Goal: Transaction & Acquisition: Purchase product/service

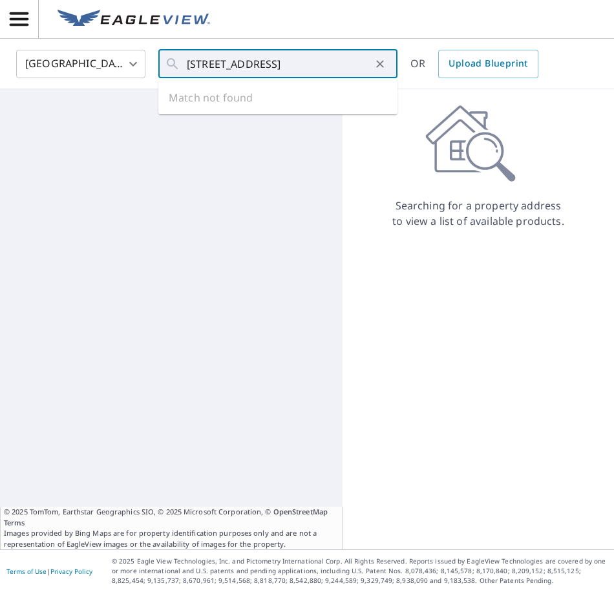
scroll to position [0, 38]
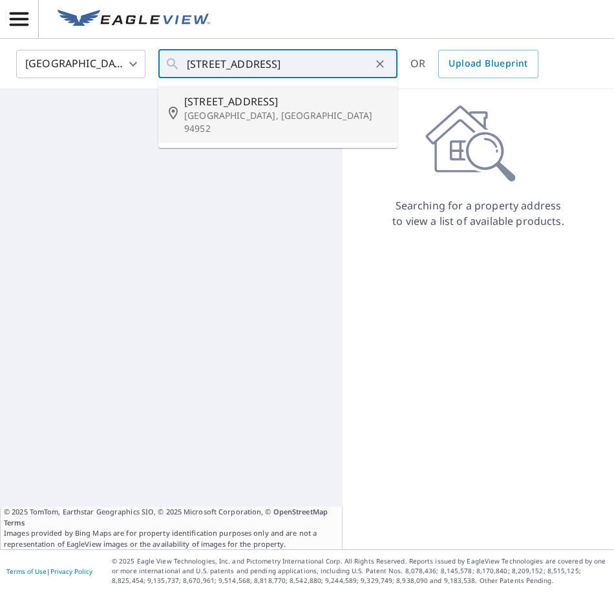
click at [211, 105] on span "2280 Magnolia Ave" at bounding box center [285, 102] width 203 height 16
type input "2280 Magnolia Ave Petaluma, CA 94952"
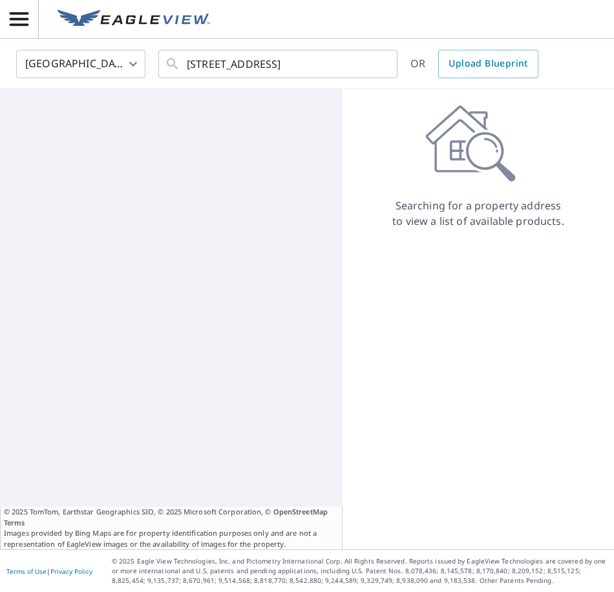
scroll to position [0, 0]
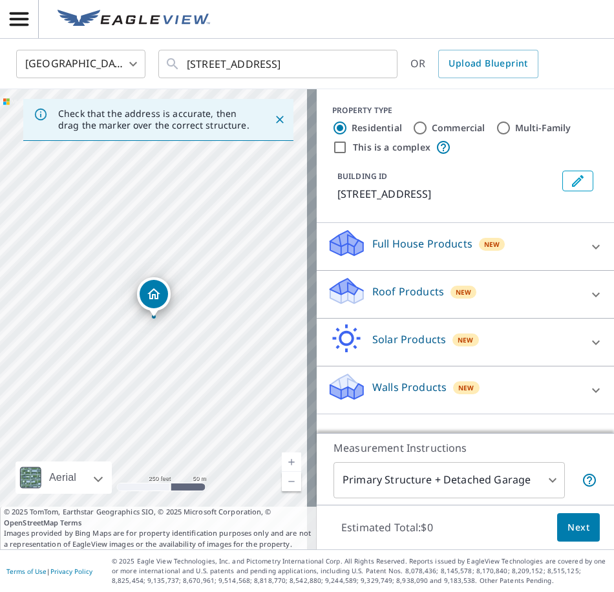
click at [399, 292] on p "Roof Products" at bounding box center [408, 292] width 72 height 16
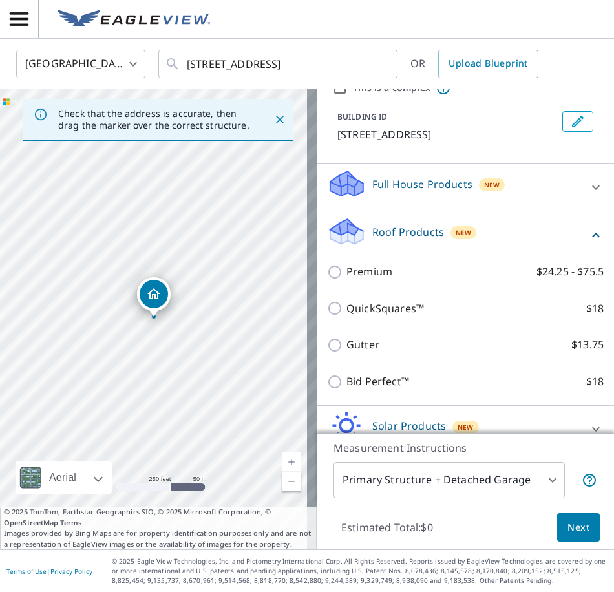
scroll to position [128, 0]
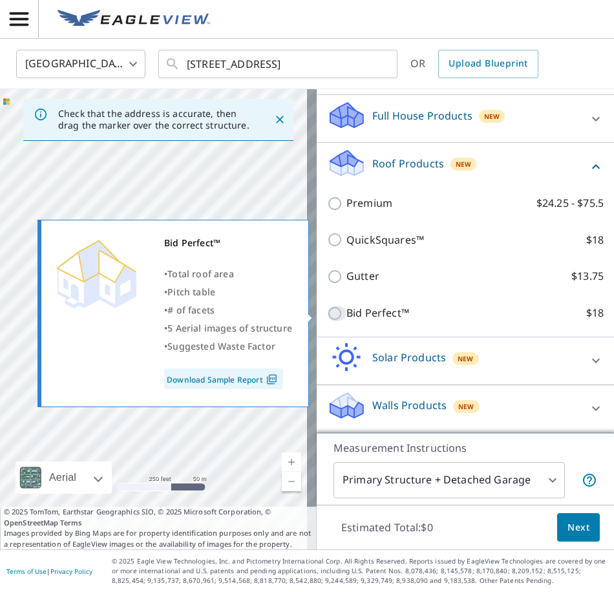
click at [327, 312] on input "Bid Perfect™ $18" at bounding box center [336, 314] width 19 height 16
checkbox input "true"
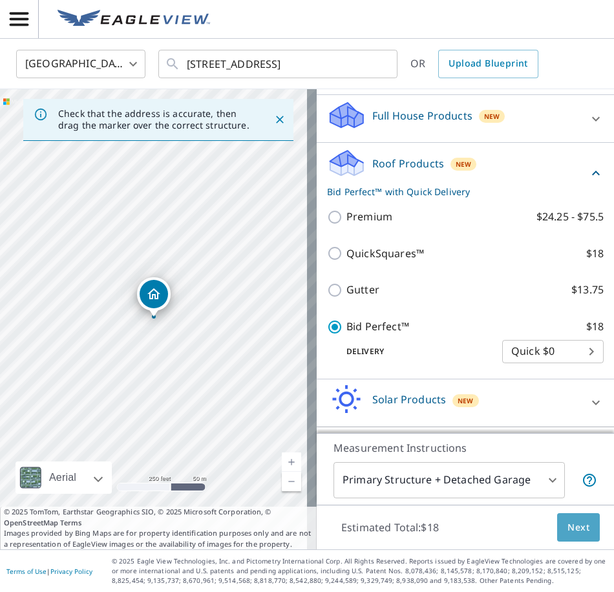
click at [570, 532] on span "Next" at bounding box center [579, 528] width 22 height 16
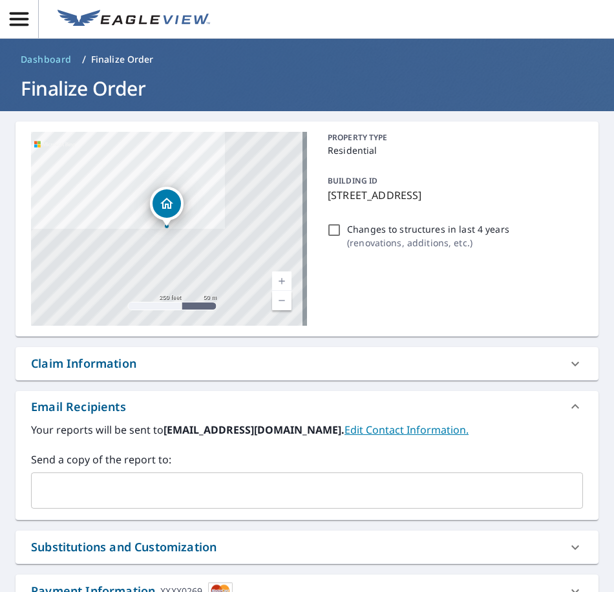
click at [81, 489] on input "text" at bounding box center [297, 490] width 521 height 25
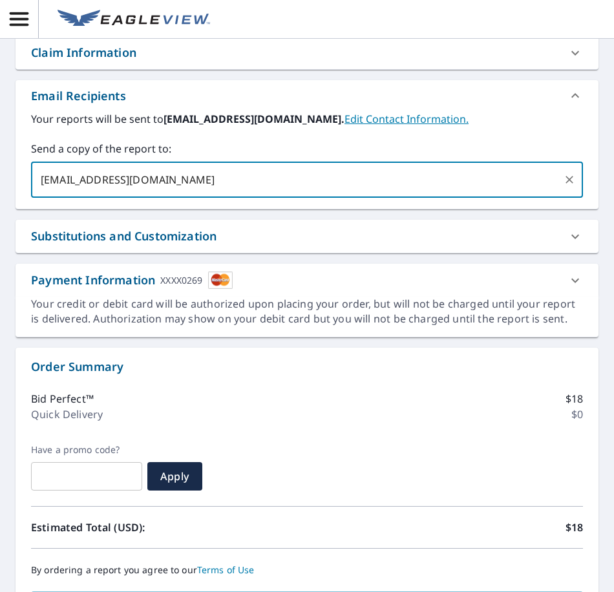
scroll to position [428, 0]
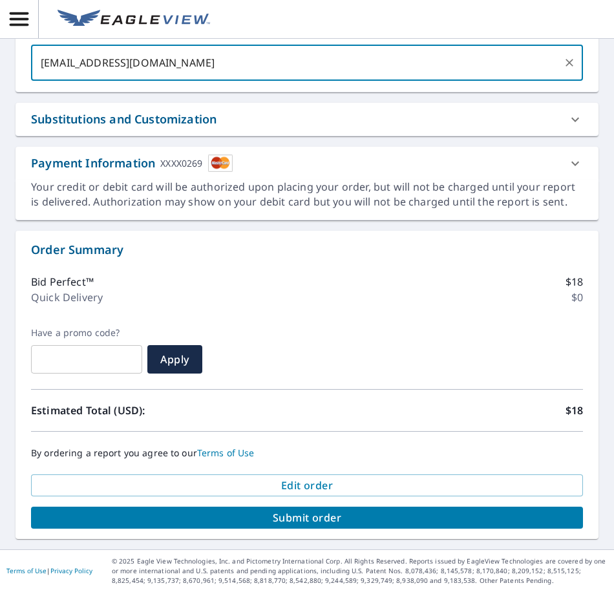
type input "yogev@apolloroofingcompany.com"
click at [248, 514] on span "Submit order" at bounding box center [307, 518] width 532 height 14
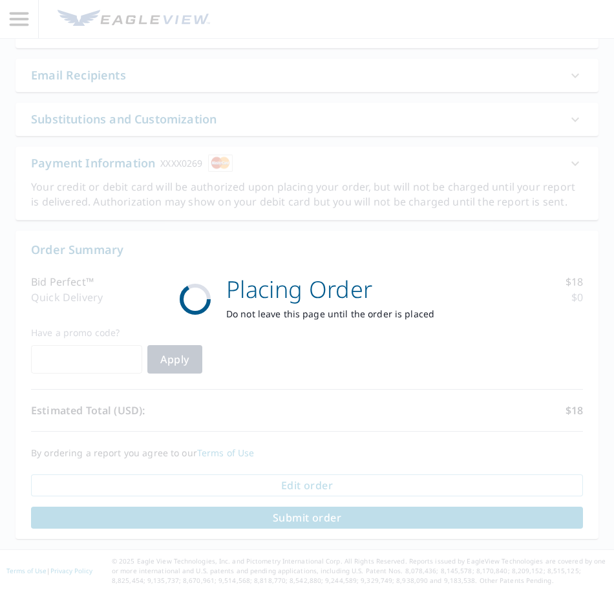
scroll to position [332, 0]
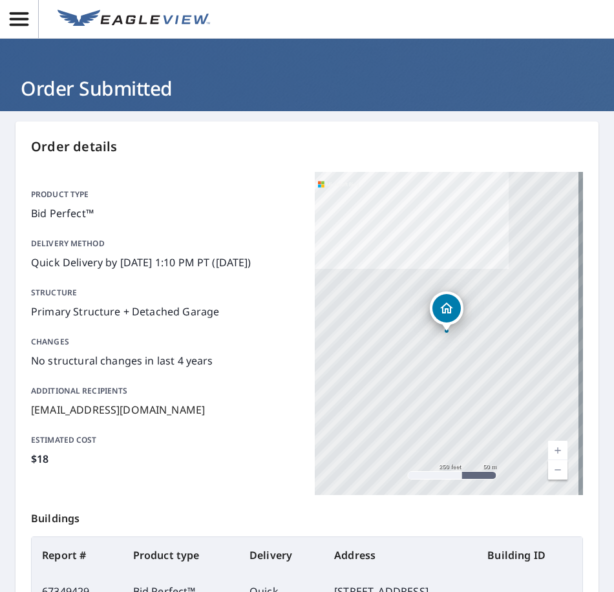
click at [21, 18] on icon "button" at bounding box center [19, 19] width 19 height 14
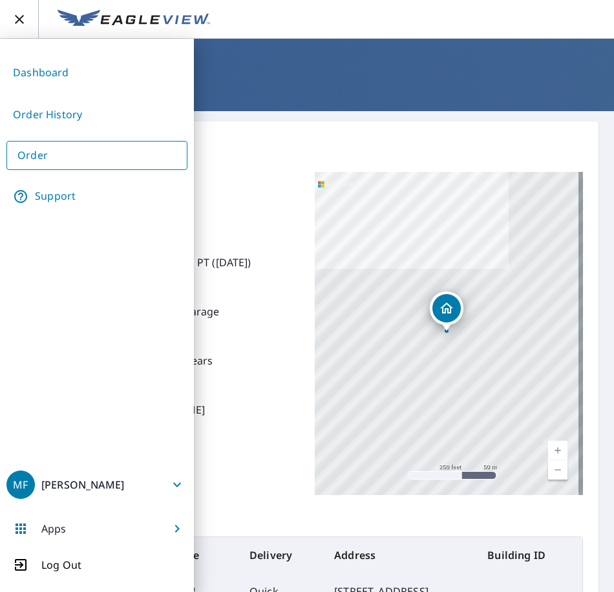
click at [30, 72] on link "Dashboard" at bounding box center [96, 73] width 181 height 32
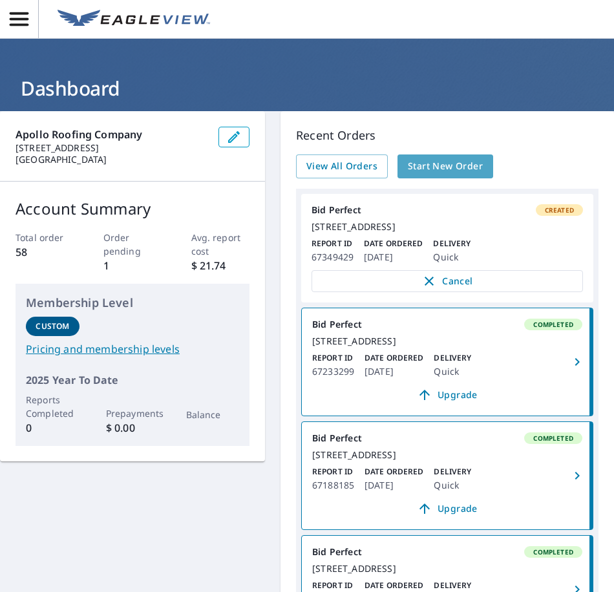
click at [421, 164] on span "Start New Order" at bounding box center [445, 166] width 75 height 16
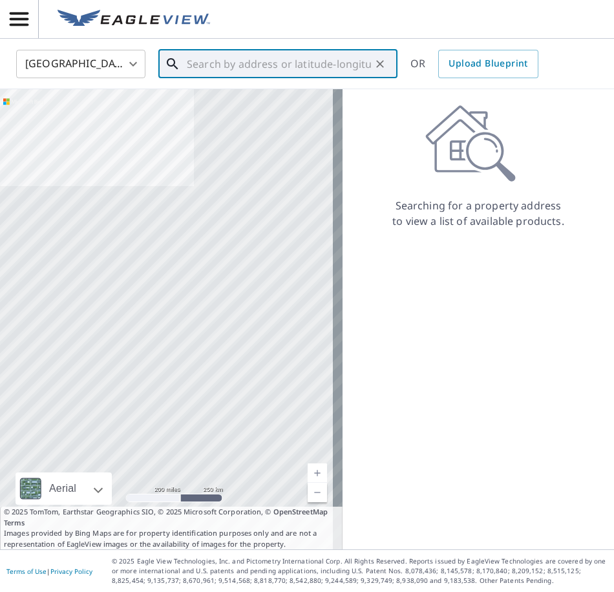
click at [216, 68] on input "text" at bounding box center [279, 64] width 184 height 36
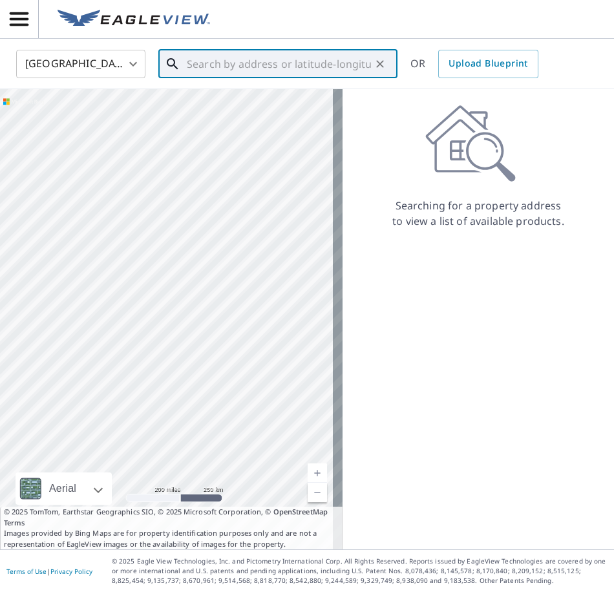
paste input "636 Crestmont Drive, Santa Rosa, CA, 95409"
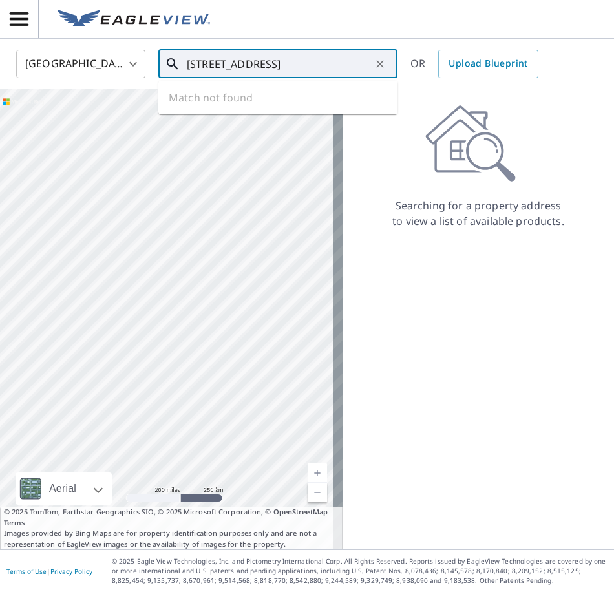
scroll to position [0, 35]
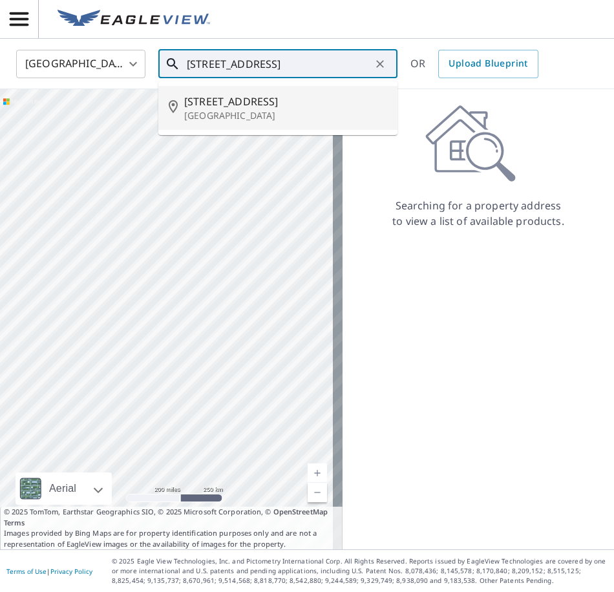
click at [225, 100] on span "636 Crestmont Dr" at bounding box center [285, 102] width 203 height 16
type input "636 Crestmont Dr Santa Rosa, CA 95409"
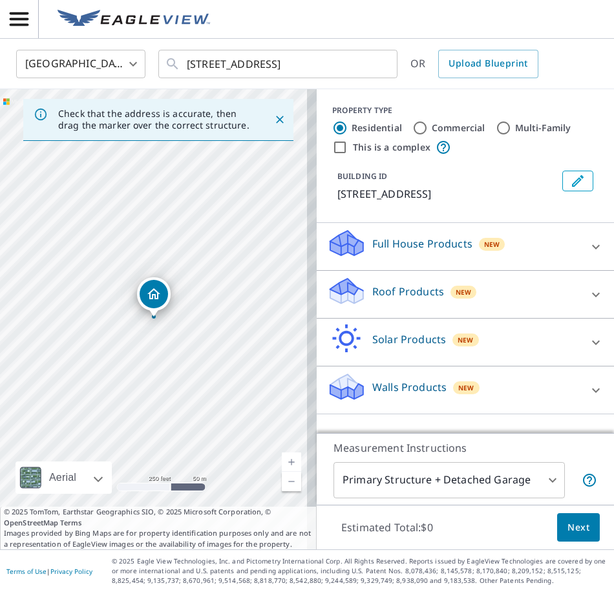
click at [424, 288] on p "Roof Products" at bounding box center [408, 292] width 72 height 16
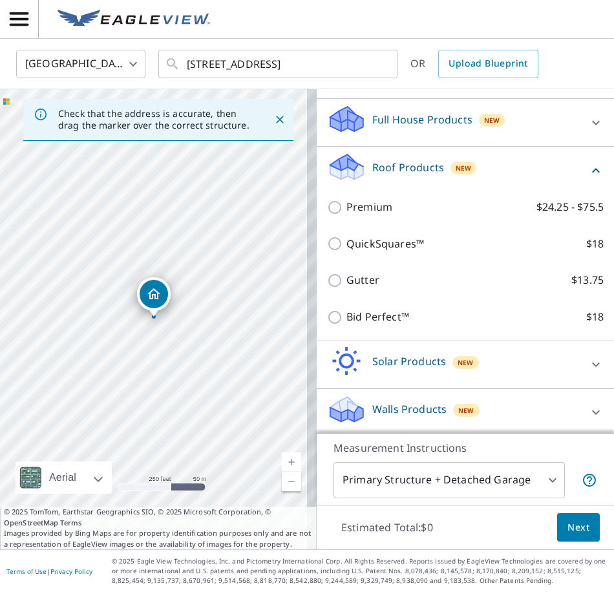
scroll to position [128, 0]
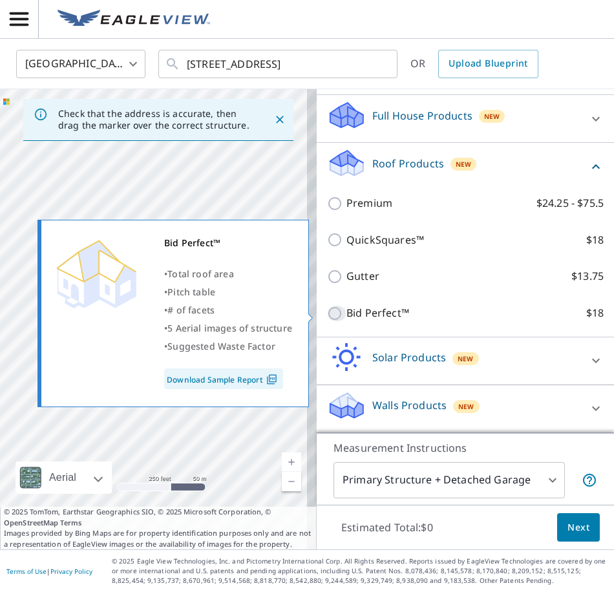
click at [331, 312] on input "Bid Perfect™ $18" at bounding box center [336, 314] width 19 height 16
checkbox input "true"
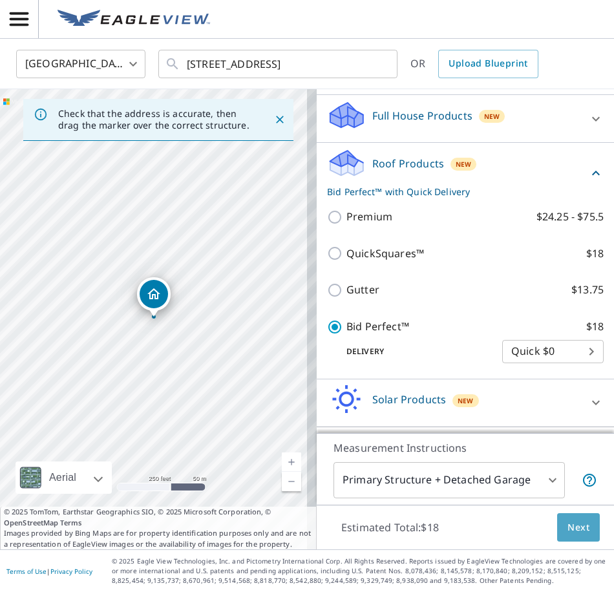
click at [573, 535] on span "Next" at bounding box center [579, 528] width 22 height 16
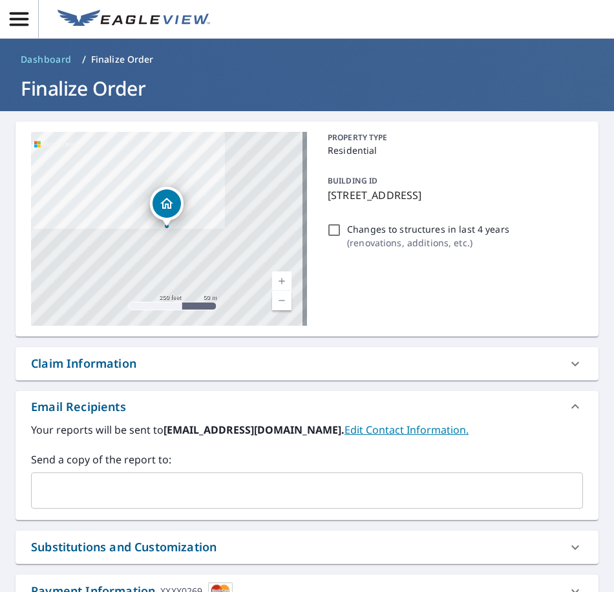
click at [42, 484] on input "text" at bounding box center [297, 490] width 521 height 25
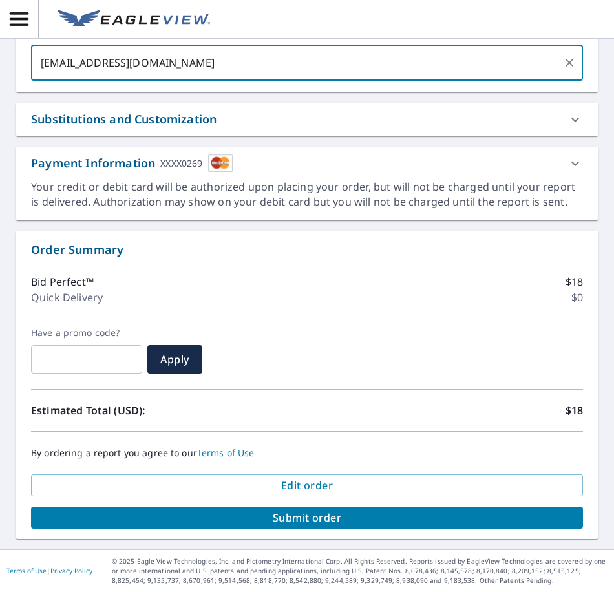
type input "yogev@apolloroofingcompany.com"
click at [229, 519] on span "Submit order" at bounding box center [307, 518] width 532 height 14
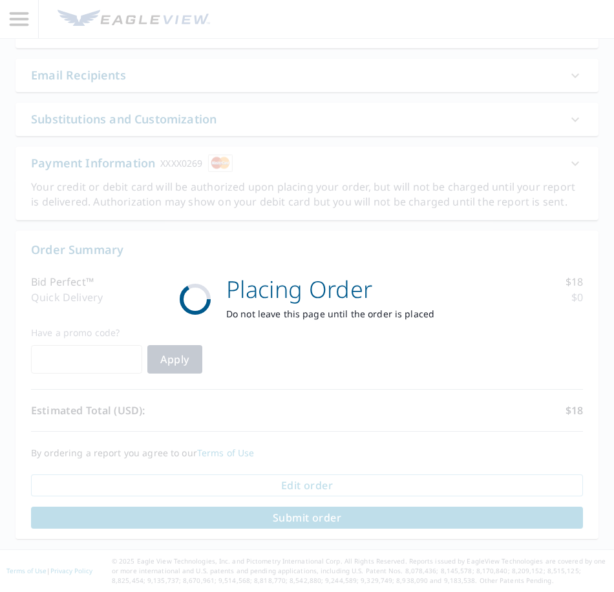
scroll to position [332, 0]
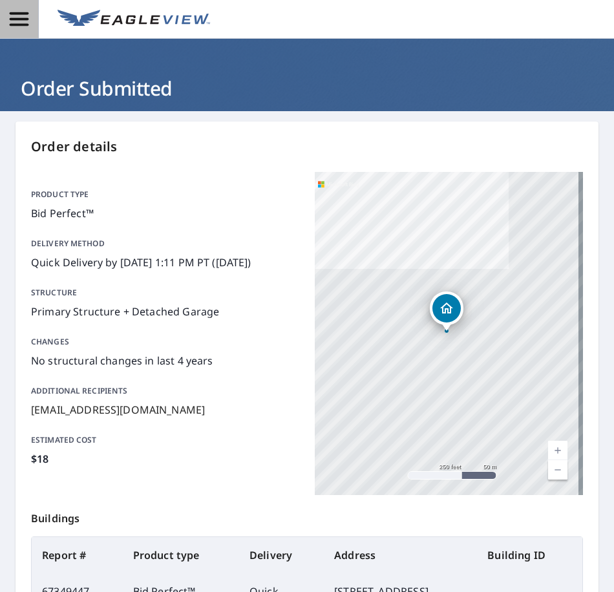
click at [19, 21] on icon "button" at bounding box center [19, 19] width 23 height 23
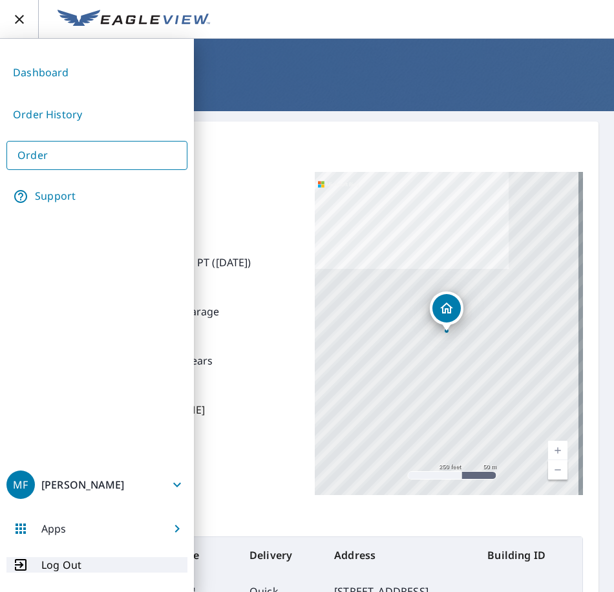
click at [67, 569] on p "Log Out" at bounding box center [61, 565] width 40 height 16
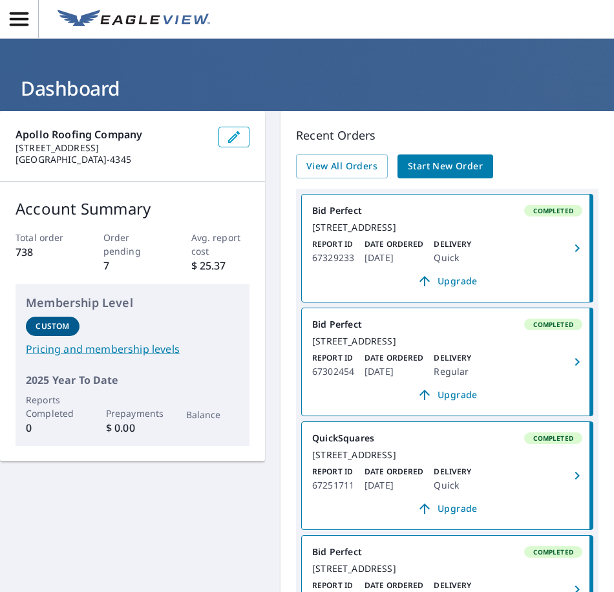
click at [430, 166] on span "Start New Order" at bounding box center [445, 166] width 75 height 16
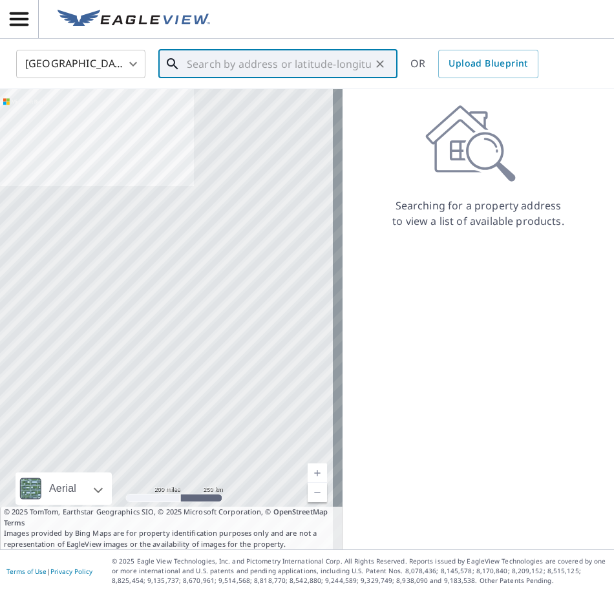
click at [235, 66] on input "text" at bounding box center [279, 64] width 184 height 36
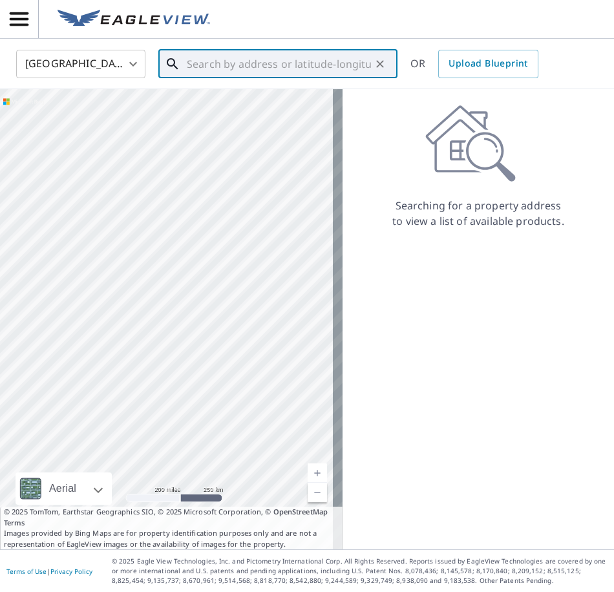
paste input "[STREET_ADDRESS][PERSON_NAME]"
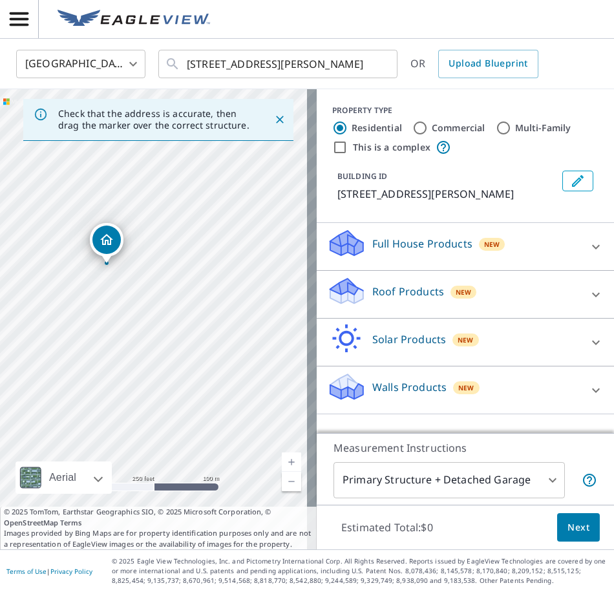
drag, startPoint x: 179, startPoint y: 273, endPoint x: 111, endPoint y: 289, distance: 69.8
click at [111, 289] on div "[STREET_ADDRESS][PERSON_NAME]" at bounding box center [158, 319] width 317 height 460
drag, startPoint x: 133, startPoint y: 267, endPoint x: 187, endPoint y: 444, distance: 184.7
click at [186, 448] on div "[STREET_ADDRESS][PERSON_NAME]" at bounding box center [158, 319] width 317 height 460
drag, startPoint x: 166, startPoint y: 302, endPoint x: 181, endPoint y: 405, distance: 104.6
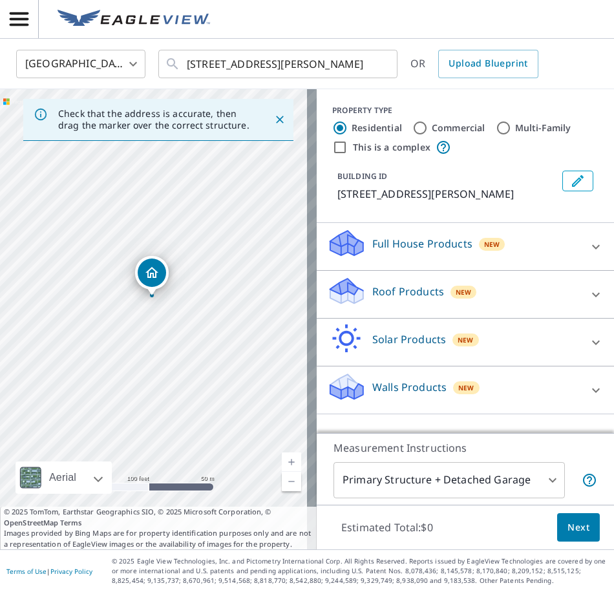
click at [181, 405] on div "[STREET_ADDRESS][PERSON_NAME]" at bounding box center [158, 319] width 317 height 460
drag, startPoint x: 116, startPoint y: 344, endPoint x: 183, endPoint y: 361, distance: 69.5
click at [183, 361] on div "[STREET_ADDRESS][PERSON_NAME]" at bounding box center [158, 319] width 317 height 460
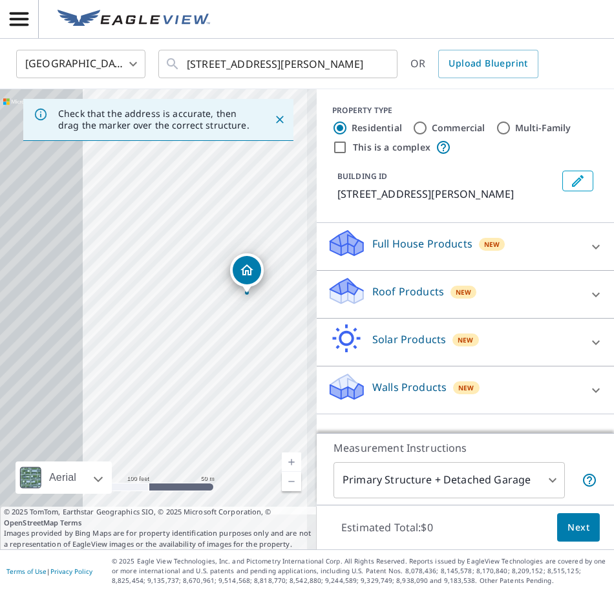
drag, startPoint x: 110, startPoint y: 371, endPoint x: 162, endPoint y: 345, distance: 57.5
click at [162, 345] on div "[STREET_ADDRESS][PERSON_NAME]" at bounding box center [158, 319] width 317 height 460
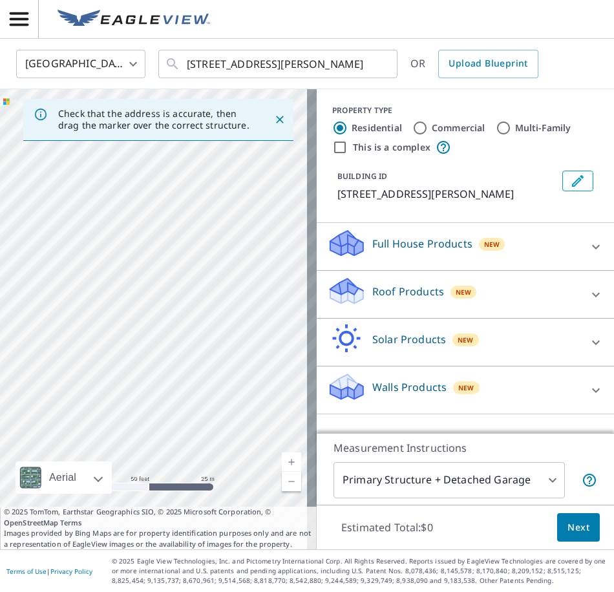
drag, startPoint x: 151, startPoint y: 387, endPoint x: 212, endPoint y: 400, distance: 62.1
click at [212, 400] on div "[STREET_ADDRESS][PERSON_NAME]" at bounding box center [158, 319] width 317 height 460
click at [315, 62] on input "[STREET_ADDRESS][PERSON_NAME]" at bounding box center [279, 64] width 184 height 36
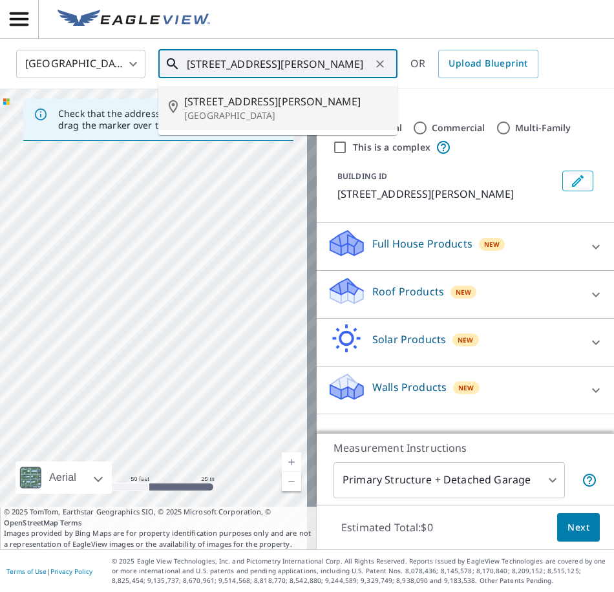
click at [175, 393] on div "[STREET_ADDRESS][PERSON_NAME]" at bounding box center [158, 319] width 317 height 460
click at [246, 65] on input "[STREET_ADDRESS][PERSON_NAME]" at bounding box center [279, 64] width 184 height 36
type input "[STREET_ADDRESS][PERSON_NAME]"
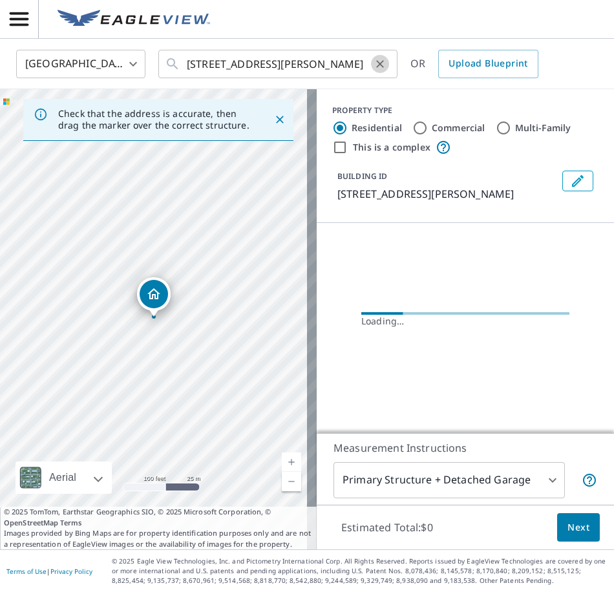
click at [385, 62] on icon "Clear" at bounding box center [380, 64] width 13 height 13
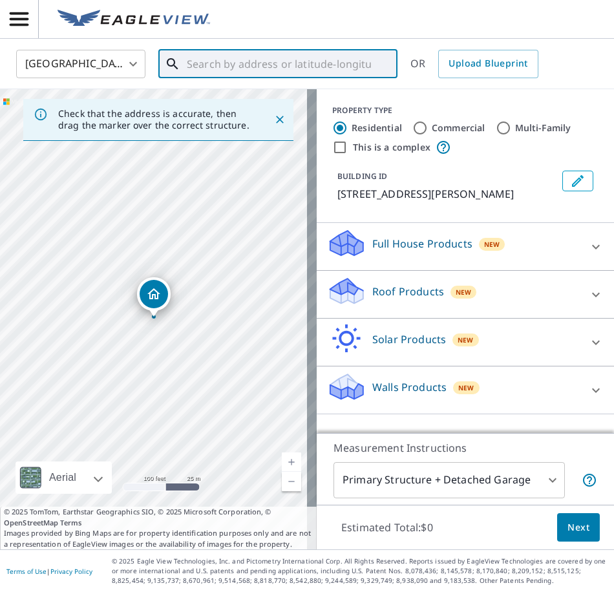
paste input "[STREET_ADDRESS][PERSON_NAME]"
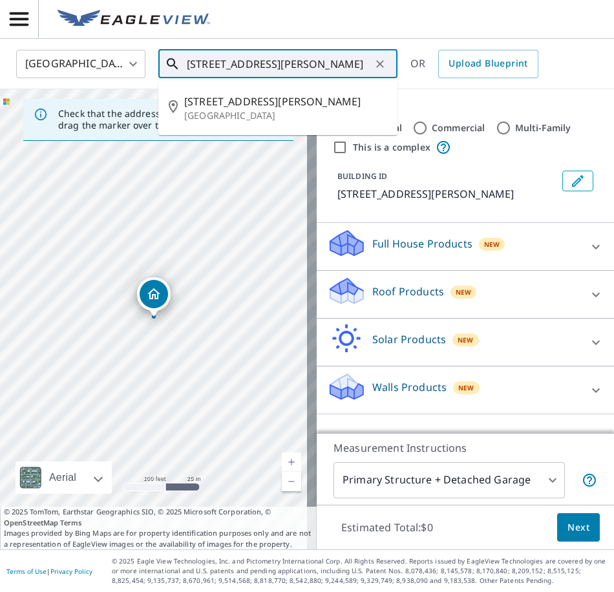
scroll to position [0, 81]
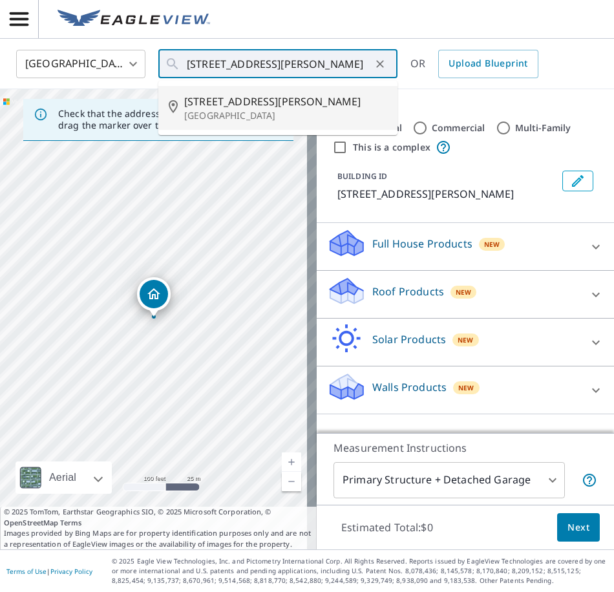
type input "[STREET_ADDRESS][PERSON_NAME]"
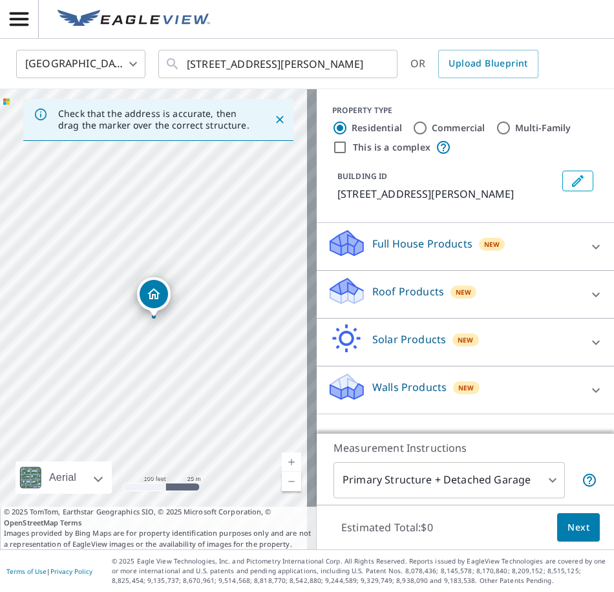
scroll to position [0, 0]
click at [380, 65] on icon "Clear" at bounding box center [380, 64] width 8 height 8
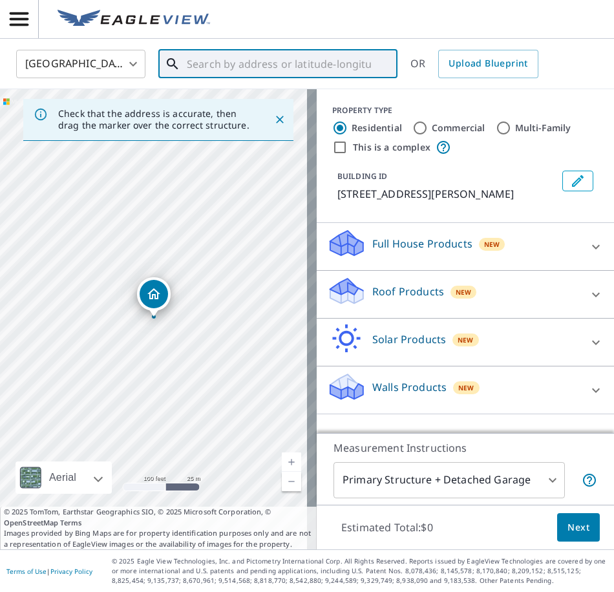
paste input "[STREET_ADDRESS][PERSON_NAME]"
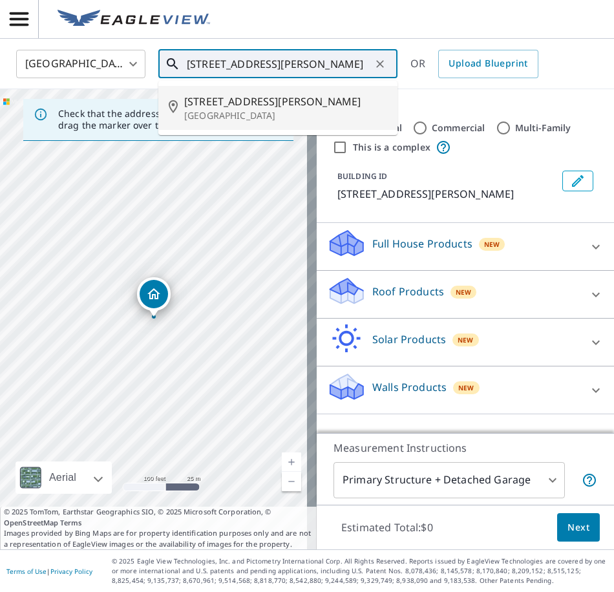
drag, startPoint x: 238, startPoint y: 67, endPoint x: 175, endPoint y: 65, distance: 63.4
click at [175, 65] on div "[STREET_ADDRESS][PERSON_NAME] ​" at bounding box center [277, 64] width 239 height 28
type input "[STREET_ADDRESS][PERSON_NAME]"
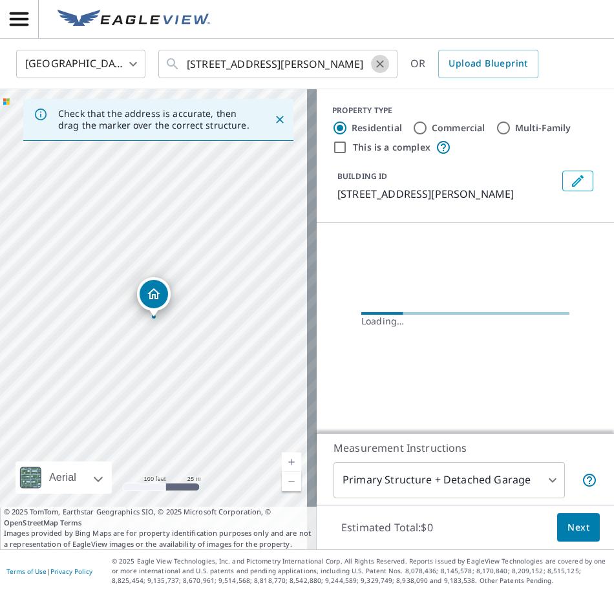
click at [377, 64] on icon "Clear" at bounding box center [380, 64] width 13 height 13
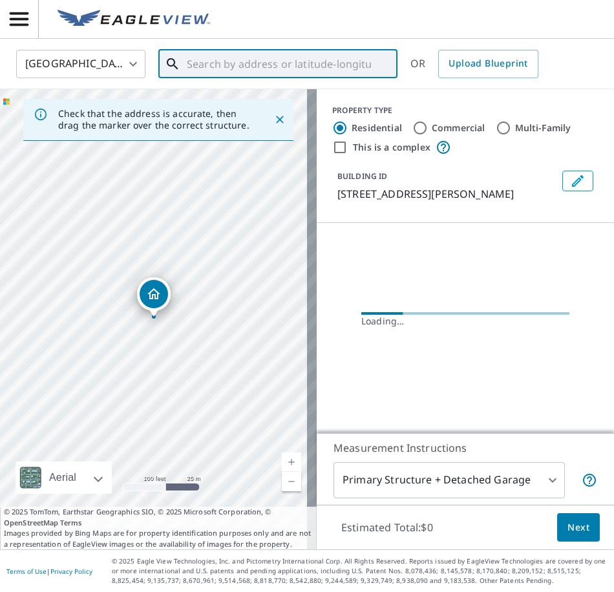
paste input "[STREET_ADDRESS][PERSON_NAME]"
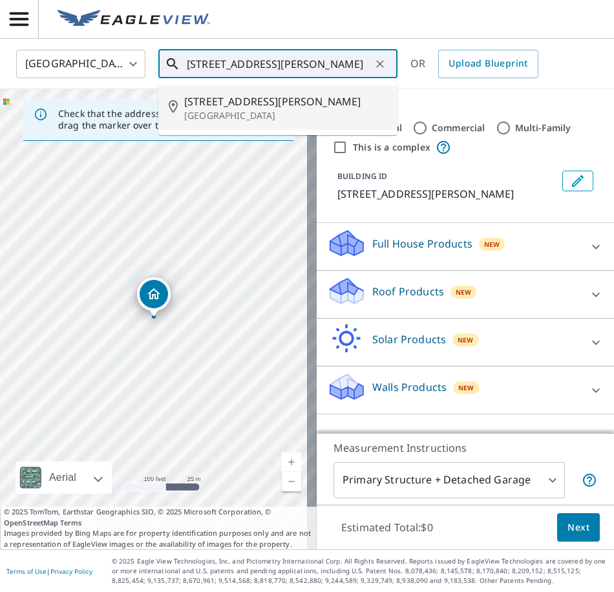
drag, startPoint x: 361, startPoint y: 64, endPoint x: 156, endPoint y: 68, distance: 205.0
click at [156, 68] on div "[GEOGRAPHIC_DATA] [GEOGRAPHIC_DATA] ​ [STREET_ADDRESS][PERSON_NAME] ​ [STREET_A…" at bounding box center [302, 63] width 592 height 30
type input "[STREET_ADDRESS][PERSON_NAME]"
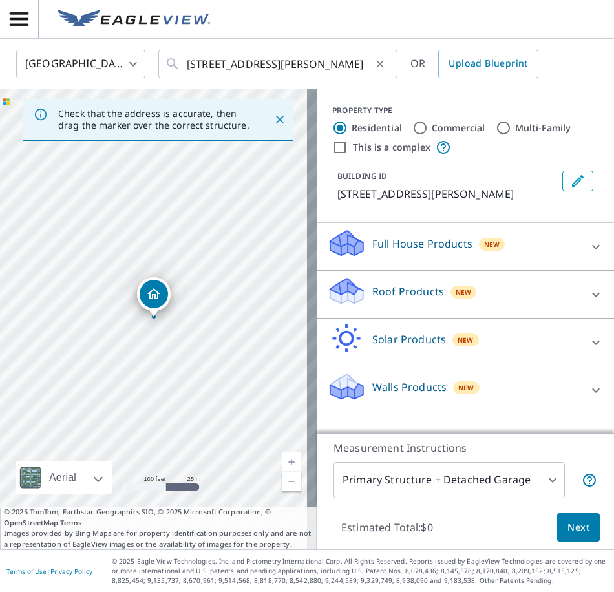
click at [378, 59] on icon "Clear" at bounding box center [380, 64] width 13 height 13
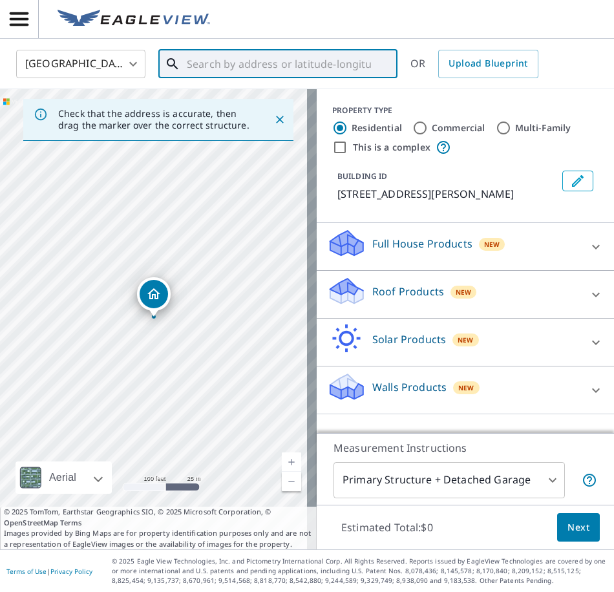
click at [270, 61] on input "text" at bounding box center [279, 64] width 184 height 36
paste input "[STREET_ADDRESS][PERSON_NAME]"
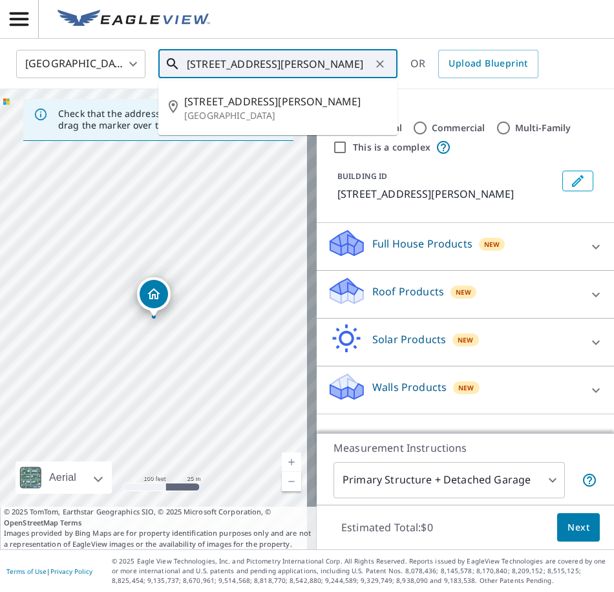
scroll to position [0, 81]
type input "[STREET_ADDRESS][PERSON_NAME]"
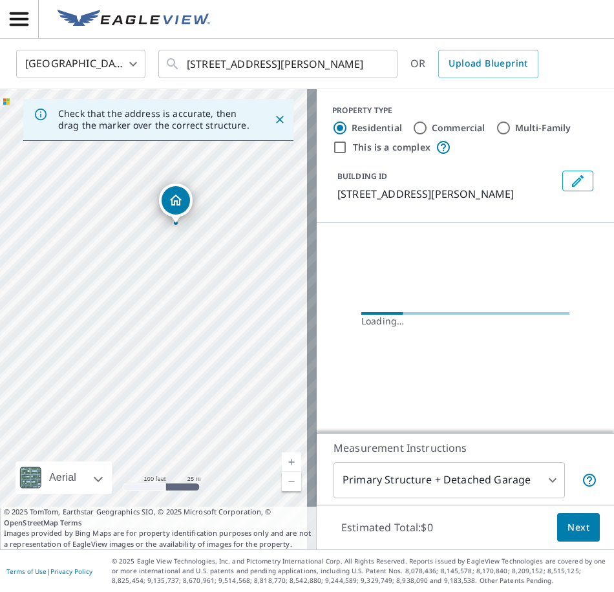
drag, startPoint x: 162, startPoint y: 424, endPoint x: 184, endPoint y: 333, distance: 93.2
click at [184, 333] on div "[STREET_ADDRESS][PERSON_NAME]" at bounding box center [158, 319] width 317 height 460
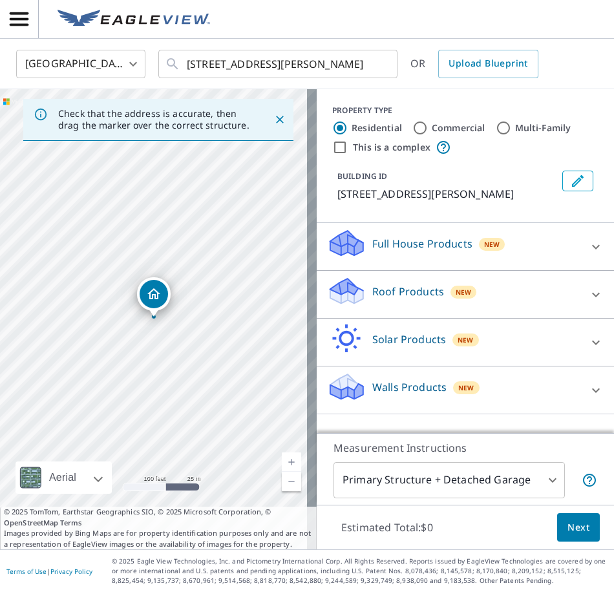
click at [425, 299] on p "Roof Products" at bounding box center [408, 292] width 72 height 16
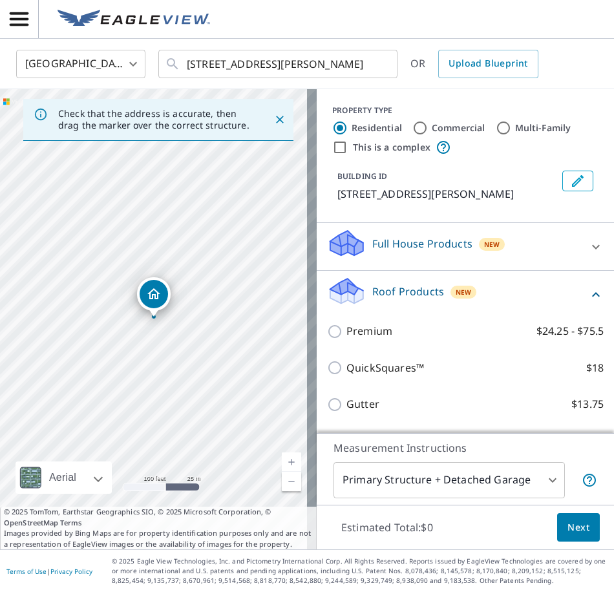
scroll to position [129, 0]
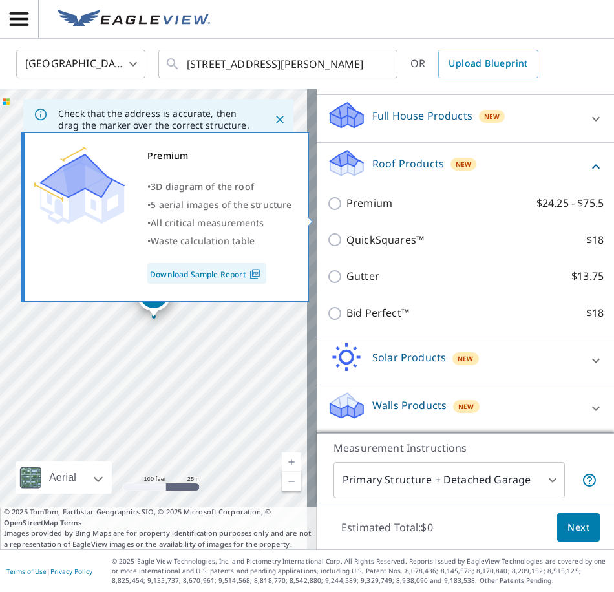
click at [327, 211] on input "Premium $24.25 - $75.5" at bounding box center [336, 204] width 19 height 16
checkbox input "true"
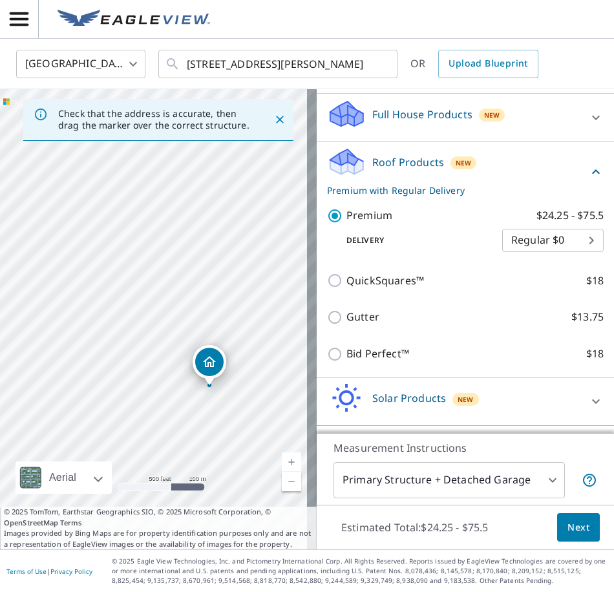
scroll to position [186, 0]
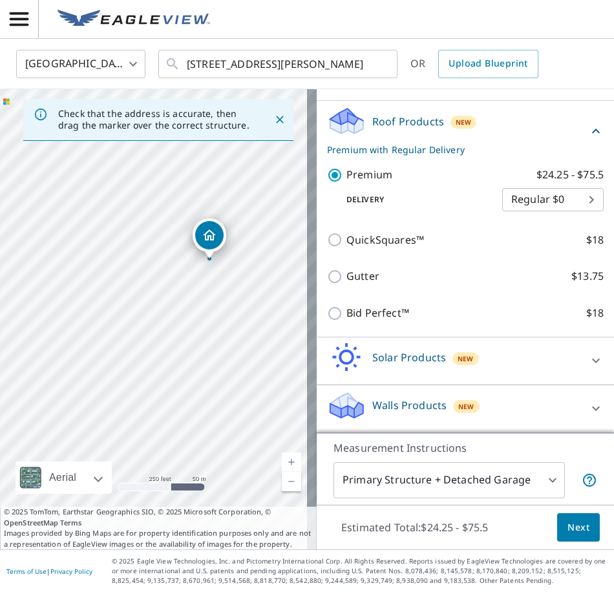
drag, startPoint x: 211, startPoint y: 408, endPoint x: 229, endPoint y: 292, distance: 117.8
click at [229, 292] on div "[STREET_ADDRESS][PERSON_NAME]" at bounding box center [158, 319] width 317 height 460
drag, startPoint x: 206, startPoint y: 290, endPoint x: 199, endPoint y: 301, distance: 14.0
click at [199, 301] on div "[STREET_ADDRESS][PERSON_NAME]" at bounding box center [158, 319] width 317 height 460
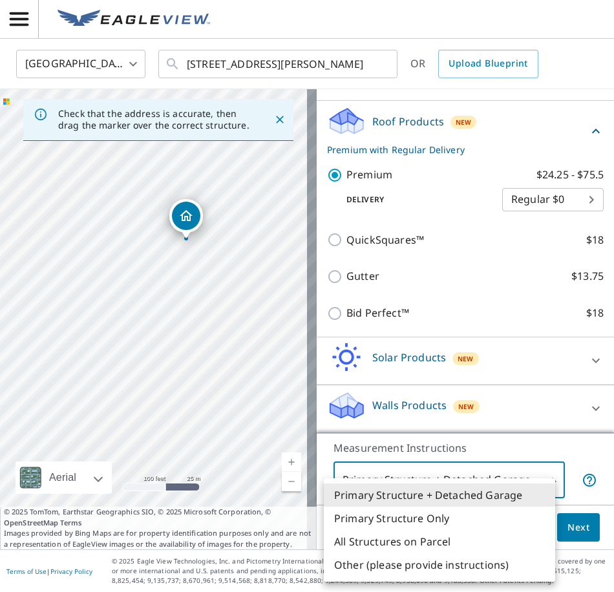
click at [360, 480] on body "NZ [GEOGRAPHIC_DATA] [GEOGRAPHIC_DATA] [GEOGRAPHIC_DATA] ​ [STREET_ADDRESS][PER…" at bounding box center [307, 296] width 614 height 592
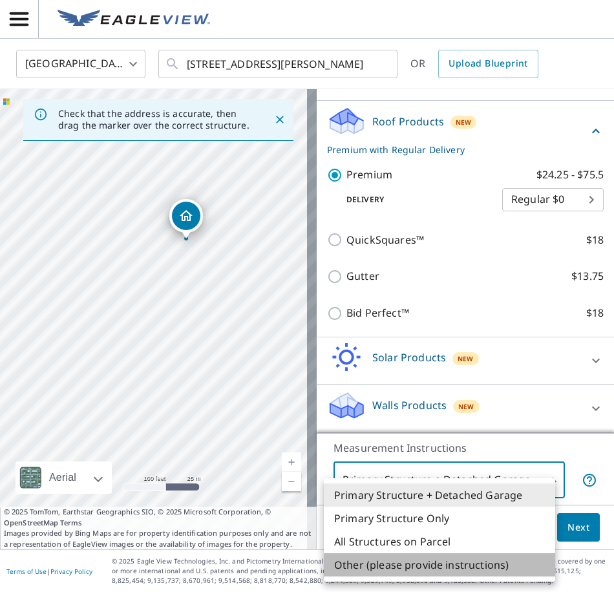
click at [347, 567] on li "Other (please provide instructions)" at bounding box center [439, 564] width 231 height 23
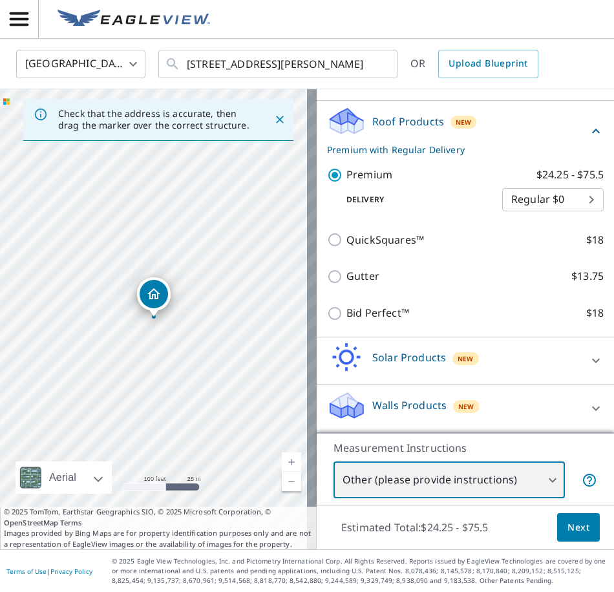
click at [160, 456] on div "[STREET_ADDRESS][PERSON_NAME]" at bounding box center [158, 319] width 317 height 460
drag, startPoint x: 150, startPoint y: 458, endPoint x: 163, endPoint y: 394, distance: 64.7
click at [163, 394] on div "[STREET_ADDRESS][PERSON_NAME]" at bounding box center [158, 319] width 317 height 460
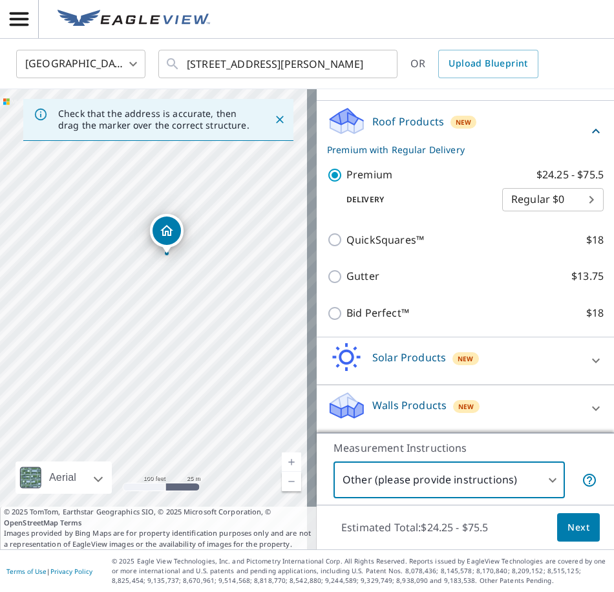
click at [524, 477] on body "NZ [GEOGRAPHIC_DATA] [GEOGRAPHIC_DATA] [GEOGRAPHIC_DATA] ​ [STREET_ADDRESS][PER…" at bounding box center [307, 296] width 614 height 592
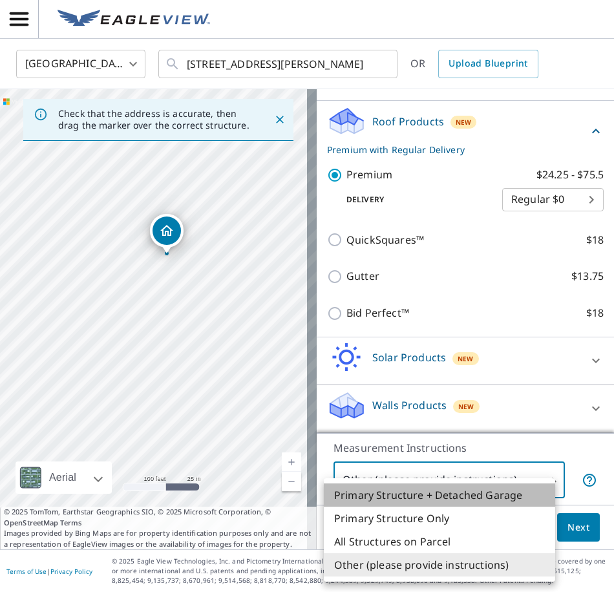
click at [463, 496] on li "Primary Structure + Detached Garage" at bounding box center [439, 495] width 231 height 23
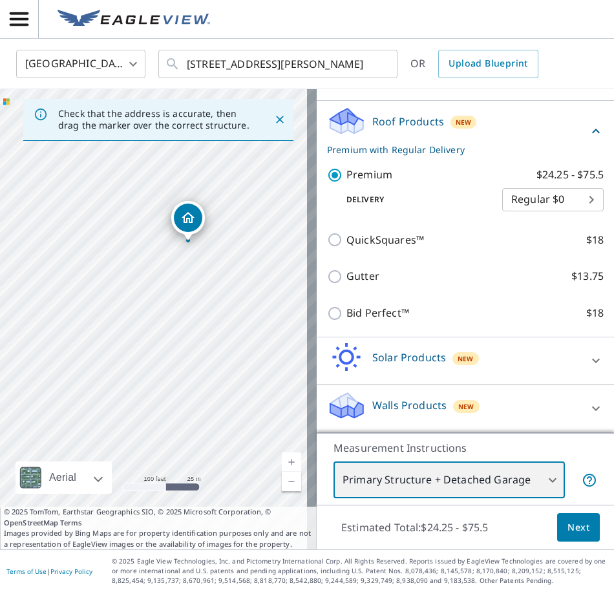
drag, startPoint x: 155, startPoint y: 453, endPoint x: 215, endPoint y: 335, distance: 132.2
click at [213, 337] on div "[STREET_ADDRESS][PERSON_NAME]" at bounding box center [158, 319] width 317 height 460
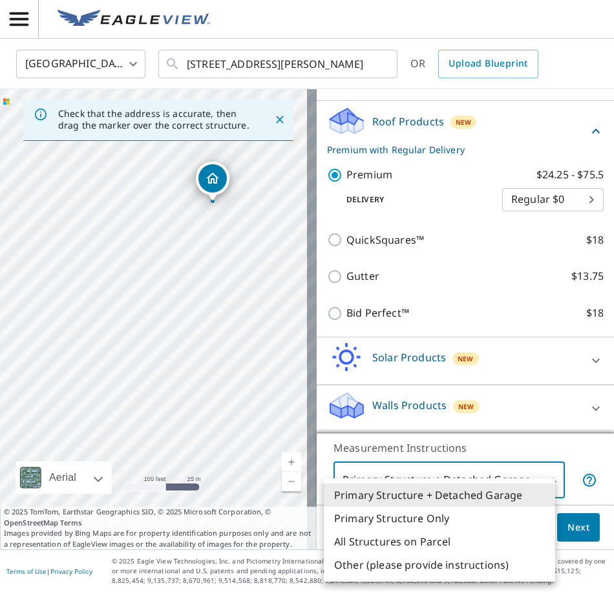
click at [493, 478] on body "NZ [GEOGRAPHIC_DATA] [GEOGRAPHIC_DATA] [GEOGRAPHIC_DATA] ​ [STREET_ADDRESS][PER…" at bounding box center [307, 296] width 614 height 592
click at [469, 543] on li "All Structures on Parcel" at bounding box center [439, 541] width 231 height 23
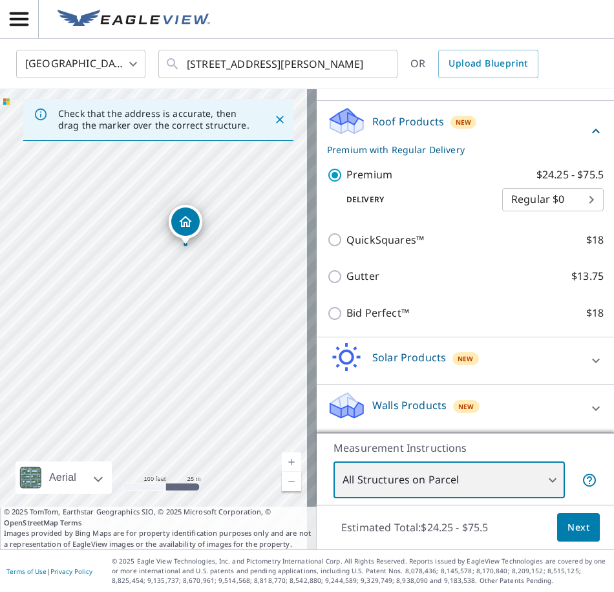
drag, startPoint x: 175, startPoint y: 425, endPoint x: 204, endPoint y: 353, distance: 77.4
click at [202, 359] on div "[STREET_ADDRESS][PERSON_NAME]" at bounding box center [158, 319] width 317 height 460
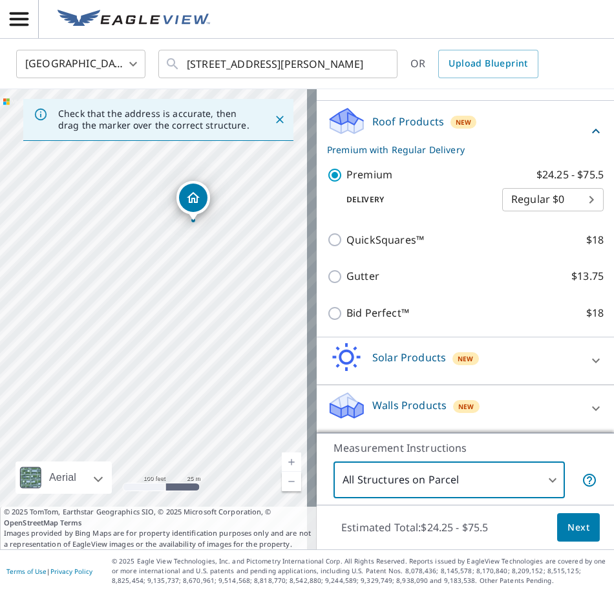
click at [521, 480] on body "NZ [GEOGRAPHIC_DATA] [GEOGRAPHIC_DATA] [GEOGRAPHIC_DATA] ​ [STREET_ADDRESS][PER…" at bounding box center [307, 296] width 614 height 592
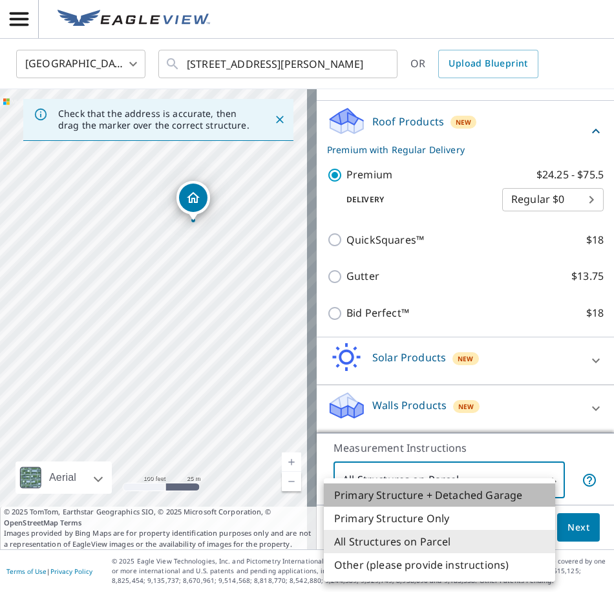
click at [489, 499] on li "Primary Structure + Detached Garage" at bounding box center [439, 495] width 231 height 23
type input "1"
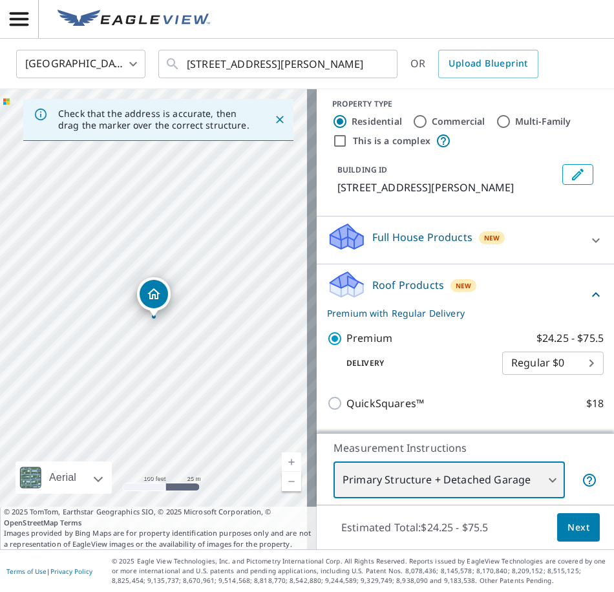
scroll to position [0, 0]
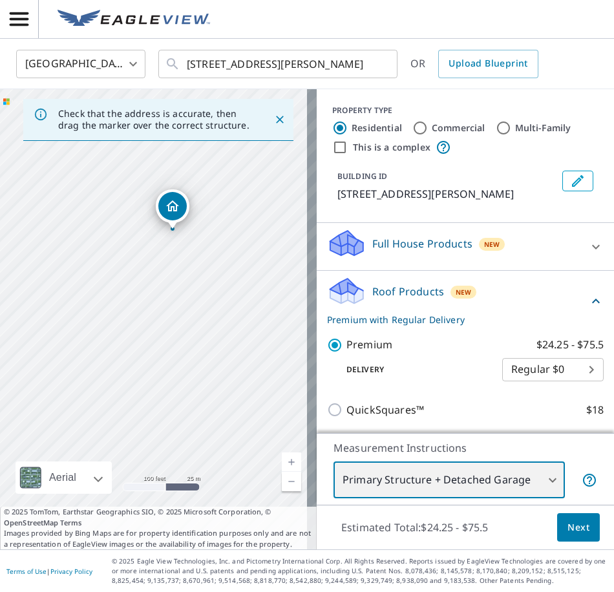
drag, startPoint x: 127, startPoint y: 408, endPoint x: 146, endPoint y: 312, distance: 97.5
click at [146, 312] on div "[STREET_ADDRESS][PERSON_NAME]" at bounding box center [158, 319] width 317 height 460
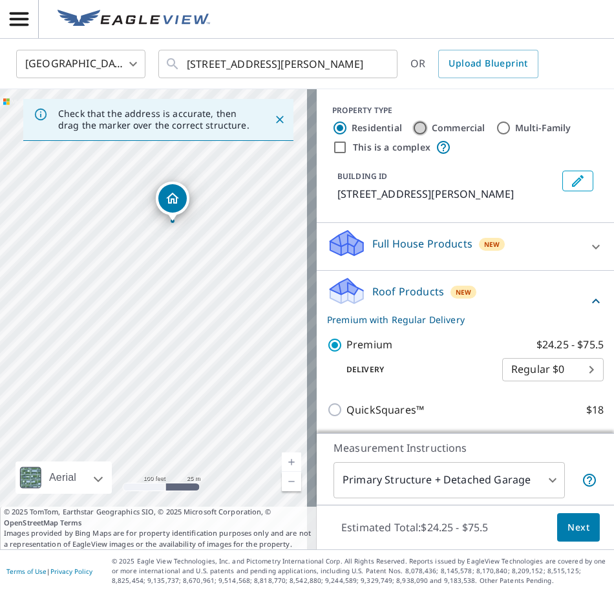
click at [413, 127] on input "Commercial" at bounding box center [421, 128] width 16 height 16
radio input "true"
type input "4"
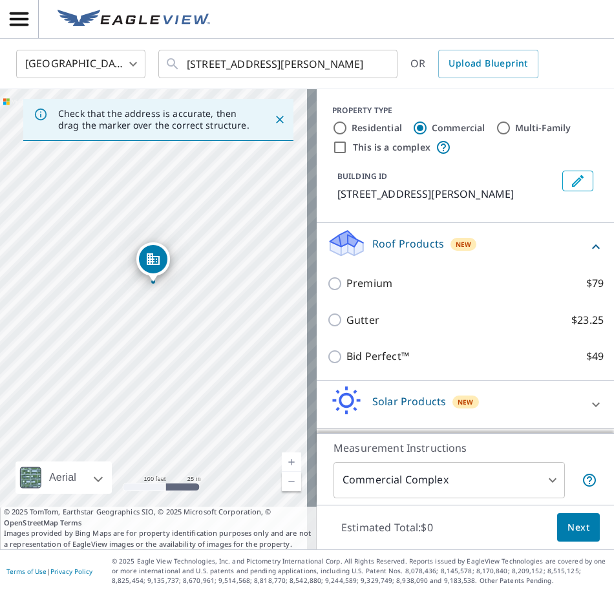
click at [153, 261] on icon "Dropped pin, building 1, Commercial property, 18000 San Ramon Valley Blvd San R…" at bounding box center [153, 259] width 13 height 12
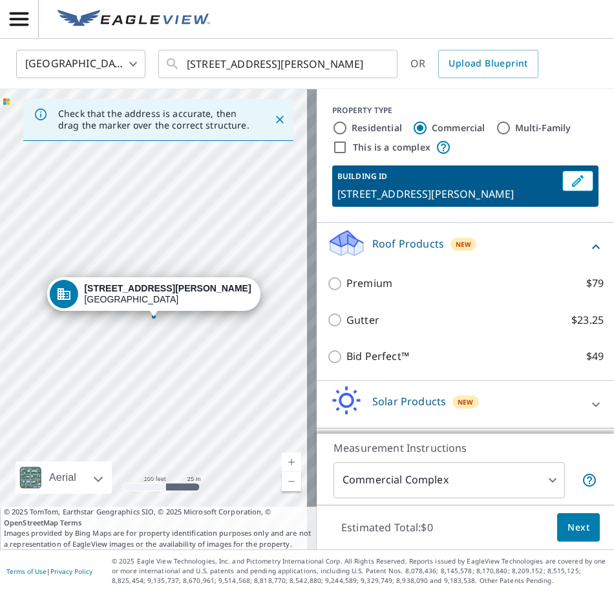
click at [159, 449] on div "[STREET_ADDRESS][PERSON_NAME]" at bounding box center [158, 319] width 317 height 460
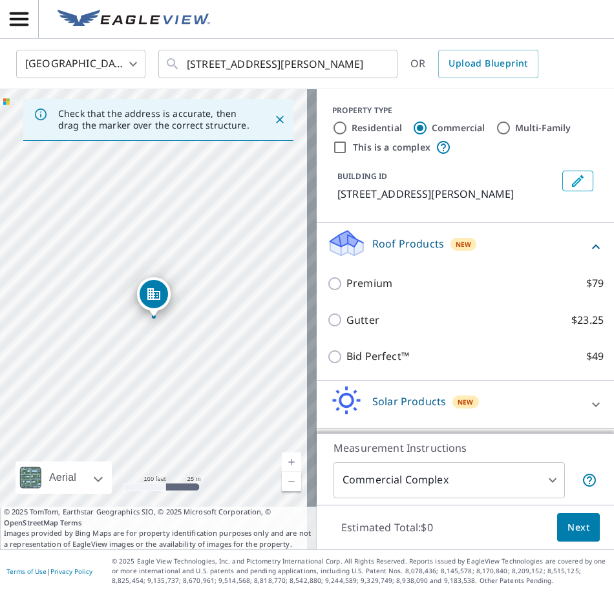
click at [152, 456] on div "[STREET_ADDRESS][PERSON_NAME]" at bounding box center [158, 319] width 317 height 460
drag, startPoint x: 155, startPoint y: 461, endPoint x: 155, endPoint y: 369, distance: 91.8
click at [155, 369] on div "[STREET_ADDRESS][PERSON_NAME]" at bounding box center [158, 319] width 317 height 460
click at [148, 198] on icon "Dropped pin, building 1, Commercial property, 18000 San Ramon Valley Blvd San R…" at bounding box center [153, 203] width 13 height 12
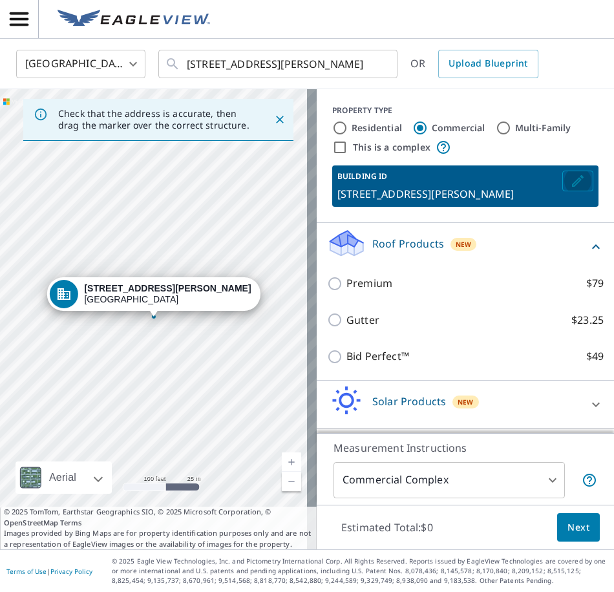
click at [570, 182] on icon "Edit building 1" at bounding box center [578, 181] width 16 height 16
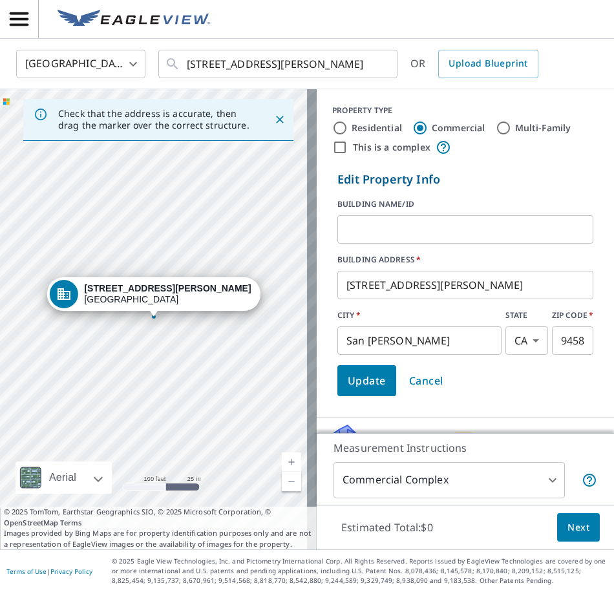
click at [416, 376] on span "Cancel" at bounding box center [426, 381] width 34 height 18
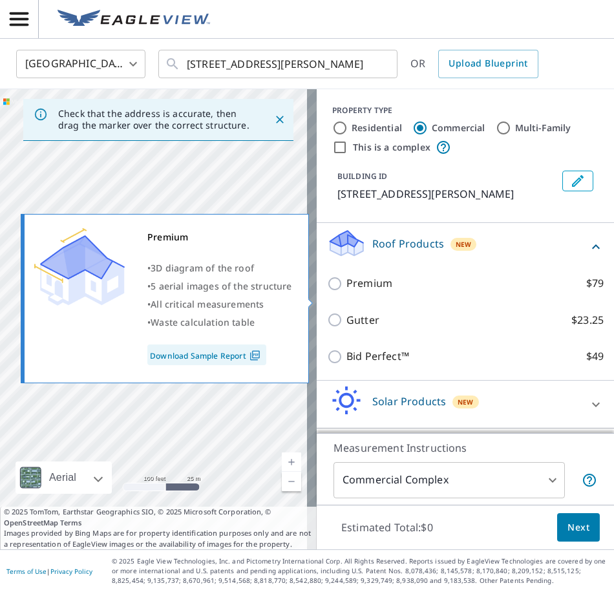
click at [347, 292] on p "Premium" at bounding box center [370, 283] width 46 height 16
click at [343, 292] on input "Premium $79" at bounding box center [336, 284] width 19 height 16
checkbox input "true"
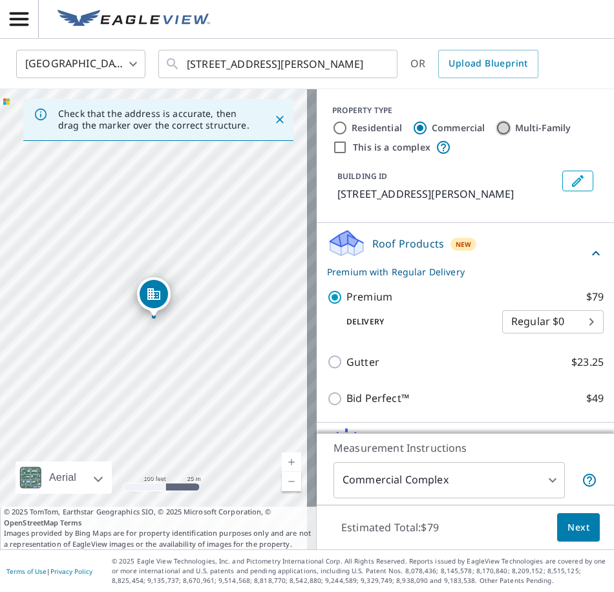
click at [498, 127] on input "Multi-Family" at bounding box center [504, 128] width 16 height 16
radio input "true"
type input "2"
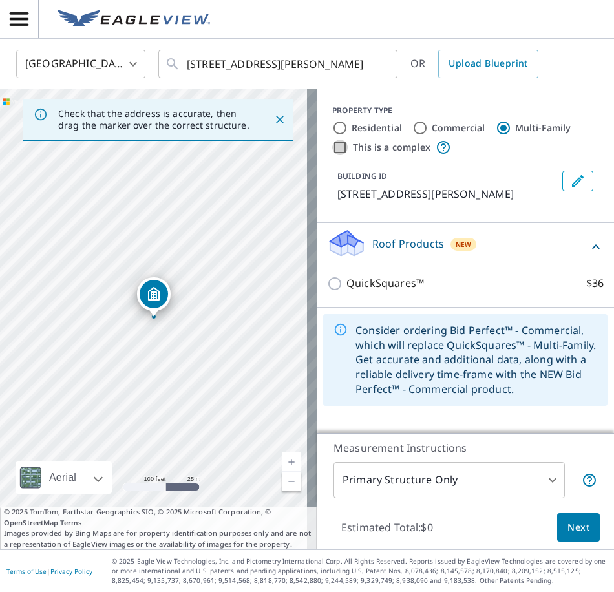
click at [332, 147] on input "This is a complex" at bounding box center [340, 148] width 16 height 16
checkbox input "true"
radio input "true"
type input "4"
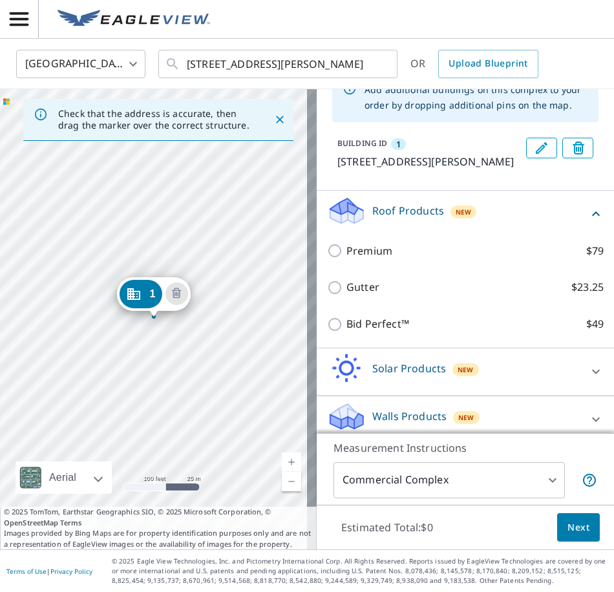
scroll to position [119, 0]
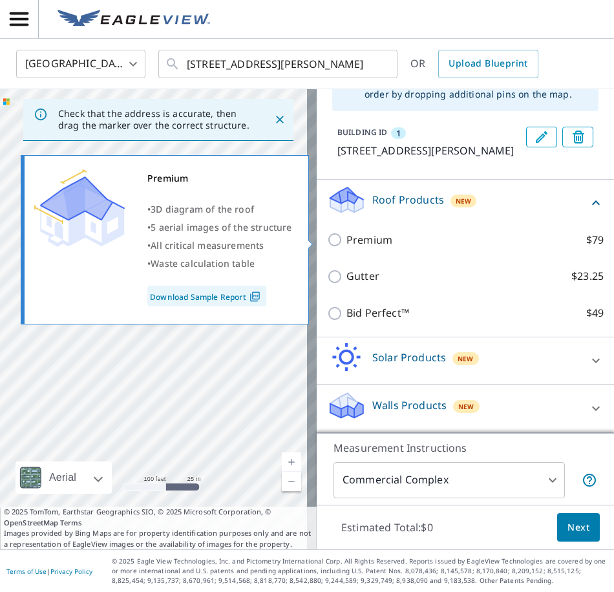
click at [373, 243] on p "Premium" at bounding box center [370, 240] width 46 height 16
click at [347, 243] on input "Premium $79" at bounding box center [336, 240] width 19 height 16
checkbox input "true"
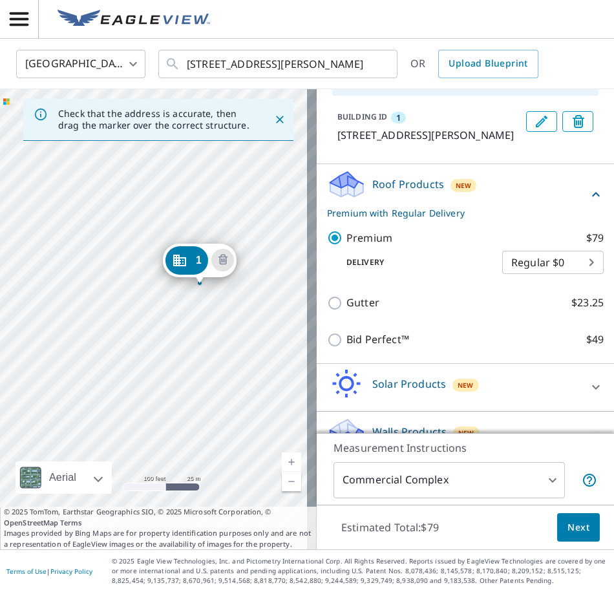
click at [200, 420] on div "1 [STREET_ADDRESS][PERSON_NAME]" at bounding box center [158, 319] width 317 height 460
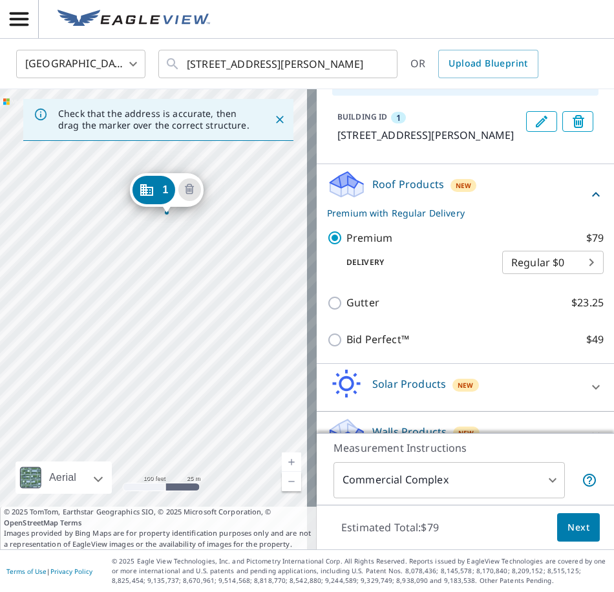
drag, startPoint x: 158, startPoint y: 456, endPoint x: 171, endPoint y: 352, distance: 104.9
click at [171, 352] on div "1 [STREET_ADDRESS][PERSON_NAME]" at bounding box center [158, 319] width 317 height 460
click at [168, 352] on div "1 [STREET_ADDRESS][PERSON_NAME]" at bounding box center [158, 319] width 317 height 460
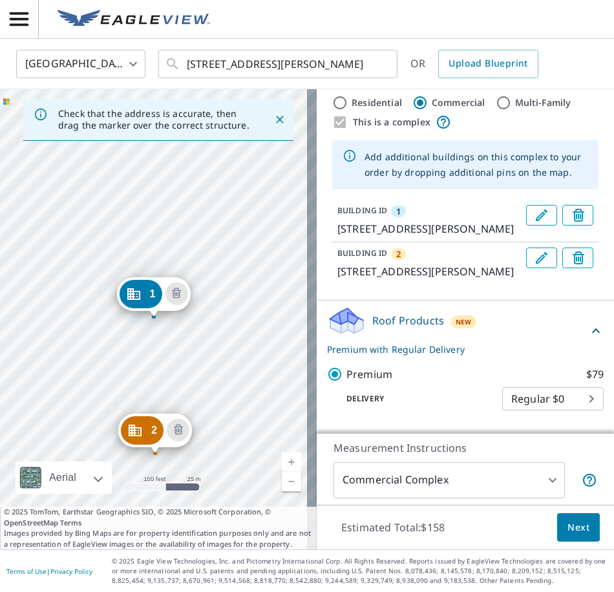
scroll to position [219, 0]
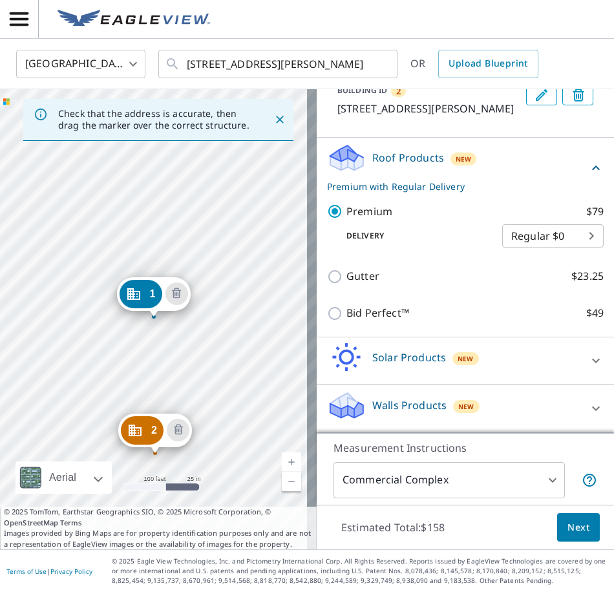
click at [155, 464] on div "2 [STREET_ADDRESS][PERSON_NAME] 1 [STREET_ADDRESS][PERSON_NAME]" at bounding box center [158, 319] width 317 height 460
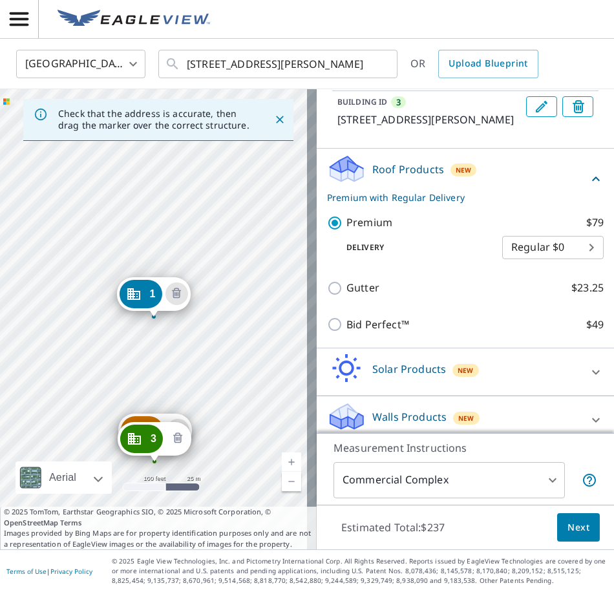
click at [178, 440] on icon "Delete building 3" at bounding box center [178, 439] width 16 height 16
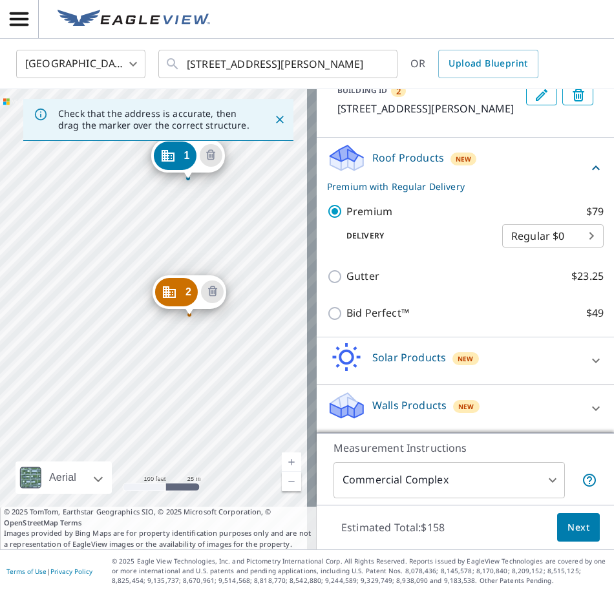
drag, startPoint x: 157, startPoint y: 471, endPoint x: 191, endPoint y: 332, distance: 142.6
click at [191, 332] on div "2 [STREET_ADDRESS][PERSON_NAME] 1 [STREET_ADDRESS][PERSON_NAME]" at bounding box center [158, 319] width 317 height 460
drag, startPoint x: 189, startPoint y: 315, endPoint x: 191, endPoint y: 323, distance: 8.0
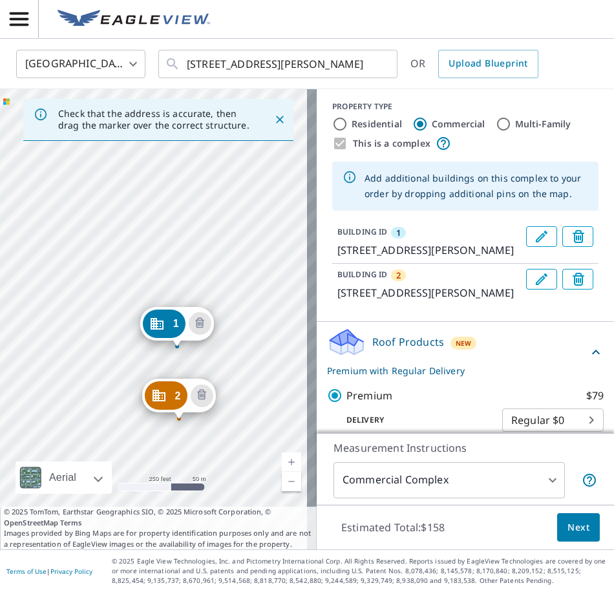
scroll to position [0, 0]
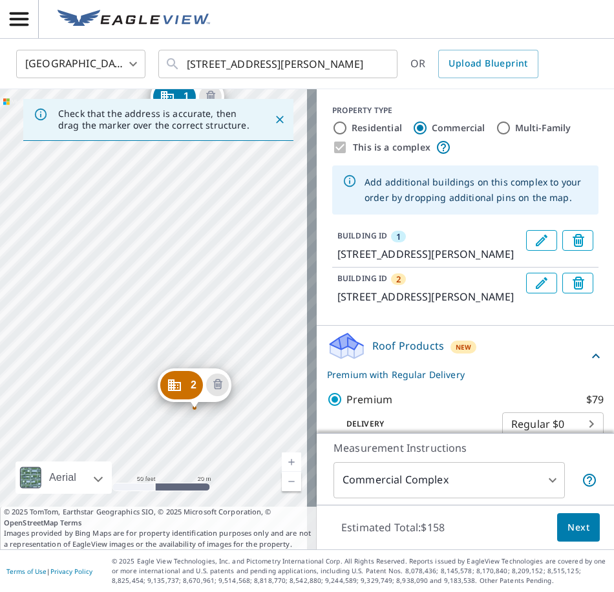
drag, startPoint x: 88, startPoint y: 292, endPoint x: 233, endPoint y: 301, distance: 145.1
click at [233, 301] on div "2 [STREET_ADDRESS][PERSON_NAME] 1 [STREET_ADDRESS][PERSON_NAME]" at bounding box center [158, 319] width 317 height 460
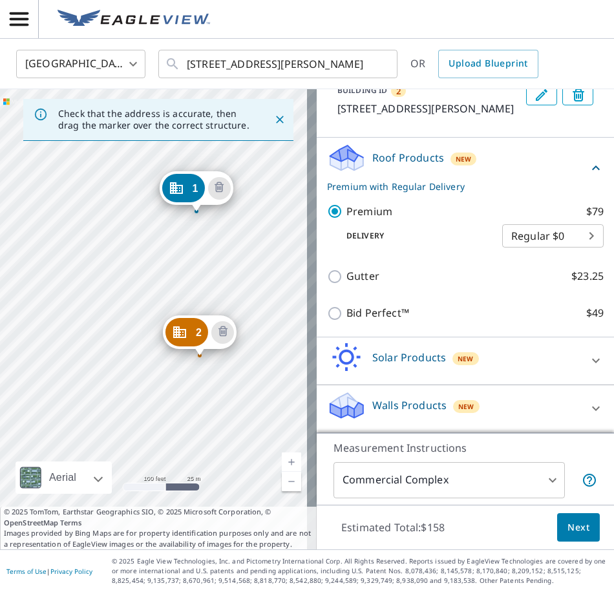
scroll to position [219, 0]
click at [568, 528] on span "Next" at bounding box center [579, 528] width 22 height 16
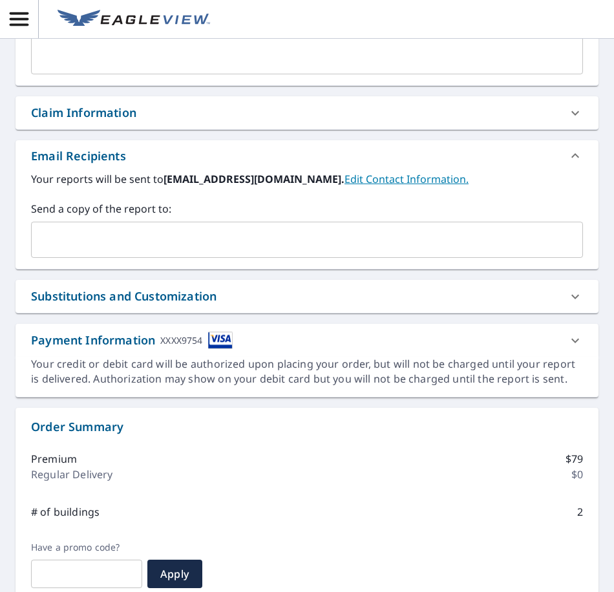
scroll to position [517, 0]
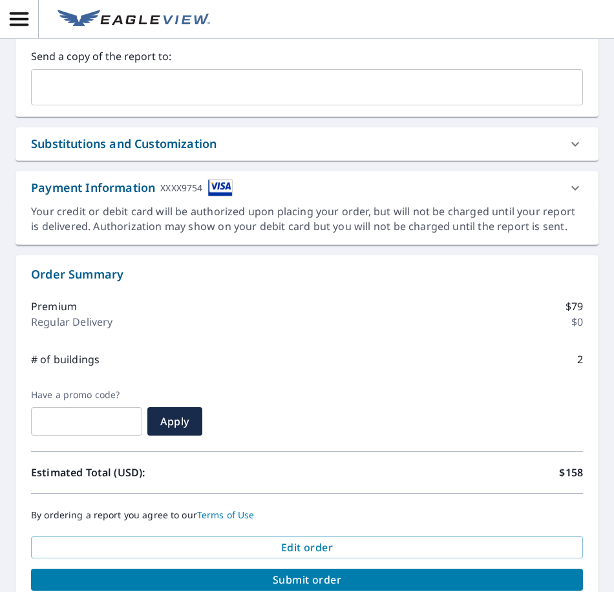
click at [122, 91] on input "text" at bounding box center [297, 87] width 521 height 25
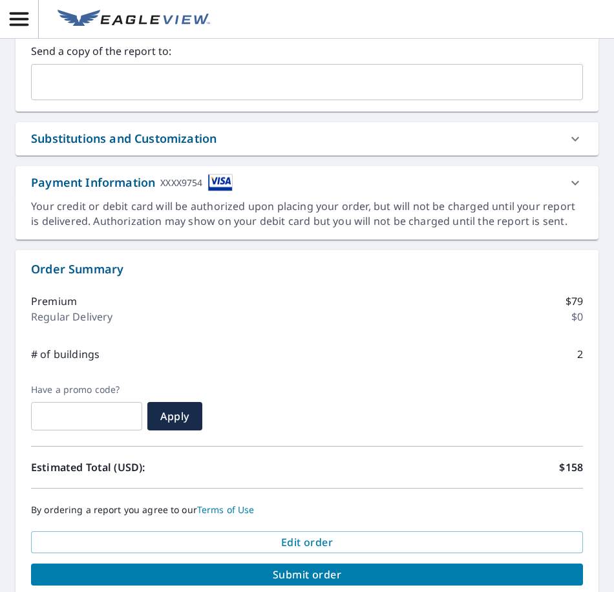
scroll to position [460, 0]
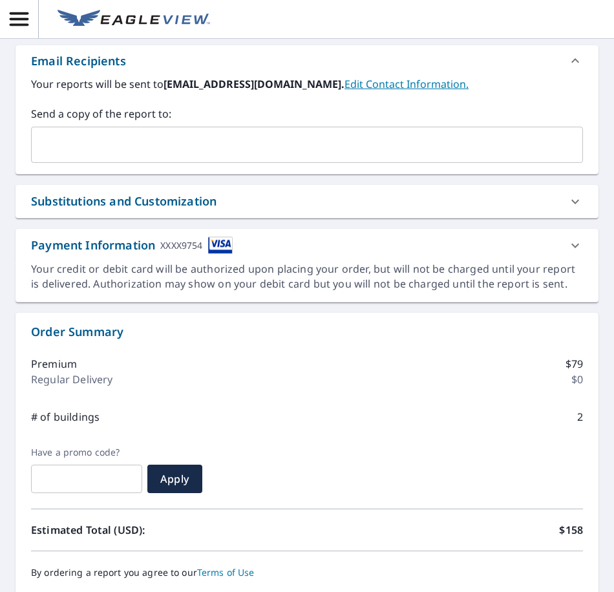
click at [78, 155] on input "text" at bounding box center [297, 145] width 521 height 25
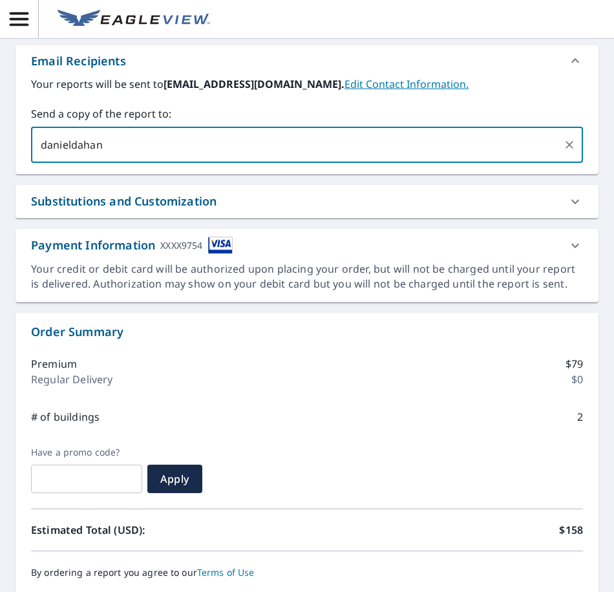
type input "danieldahan"
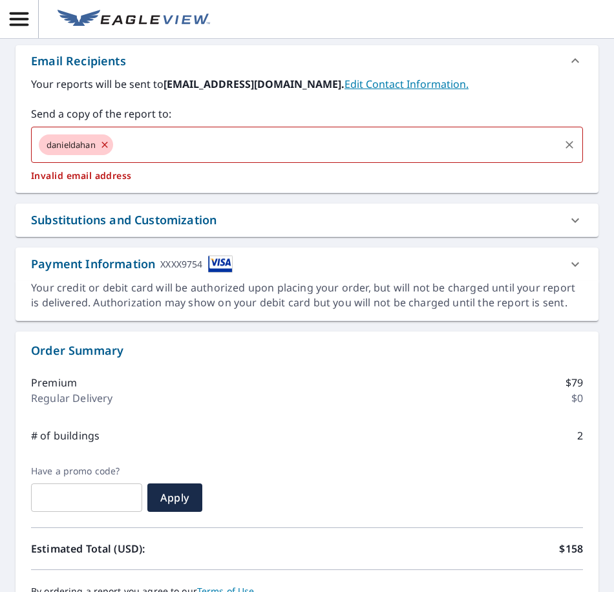
click at [105, 147] on icon at bounding box center [105, 145] width 6 height 6
checkbox input "true"
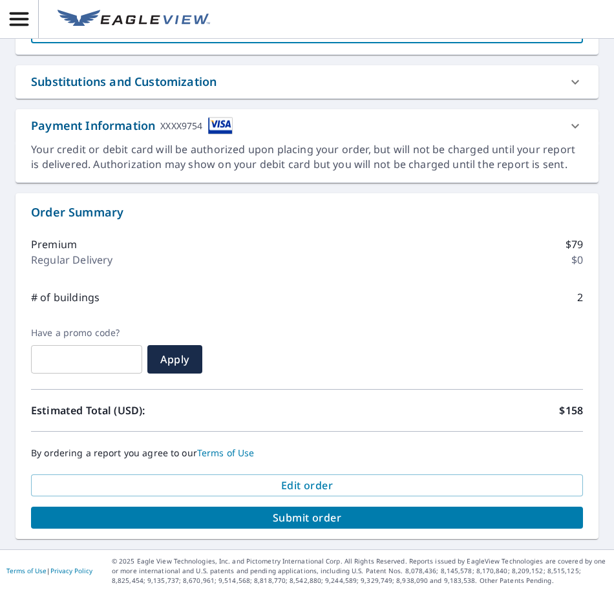
scroll to position [589, 0]
type input "[EMAIL_ADDRESS][DOMAIN_NAME]"
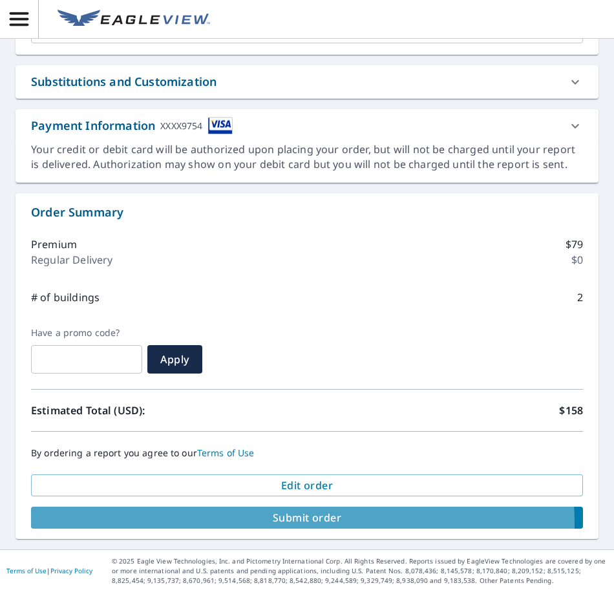
click at [267, 524] on span "Submit order" at bounding box center [307, 518] width 532 height 14
checkbox input "true"
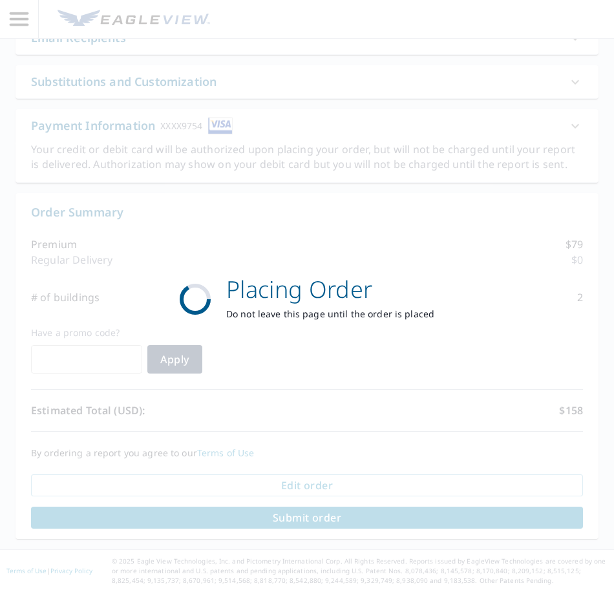
scroll to position [493, 0]
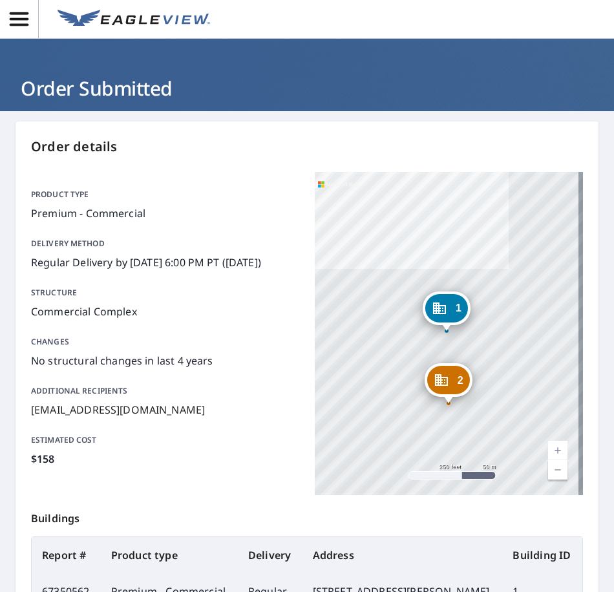
click at [25, 20] on icon "button" at bounding box center [19, 19] width 19 height 14
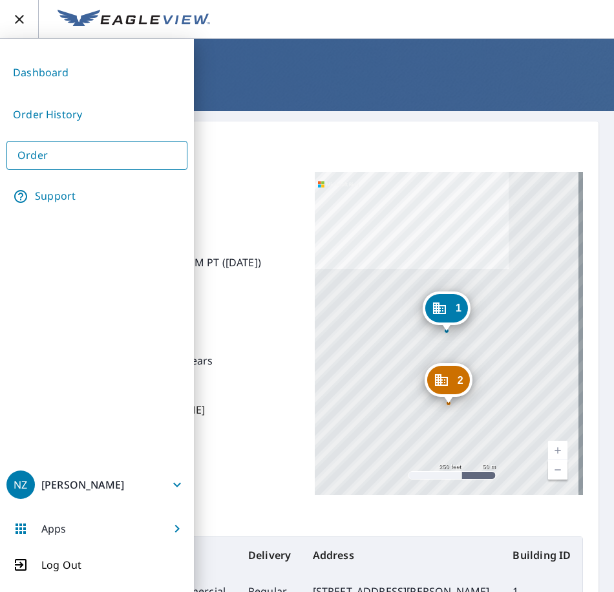
click at [38, 73] on link "Dashboard" at bounding box center [96, 73] width 181 height 32
